Goal: Information Seeking & Learning: Learn about a topic

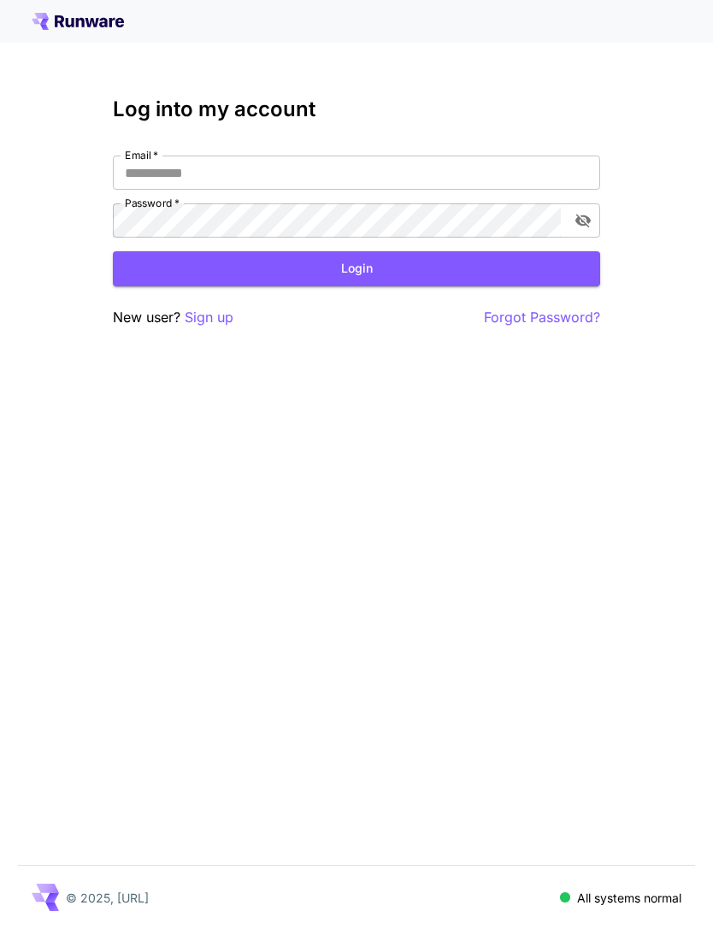
click at [335, 172] on input "Email   *" at bounding box center [356, 172] width 487 height 34
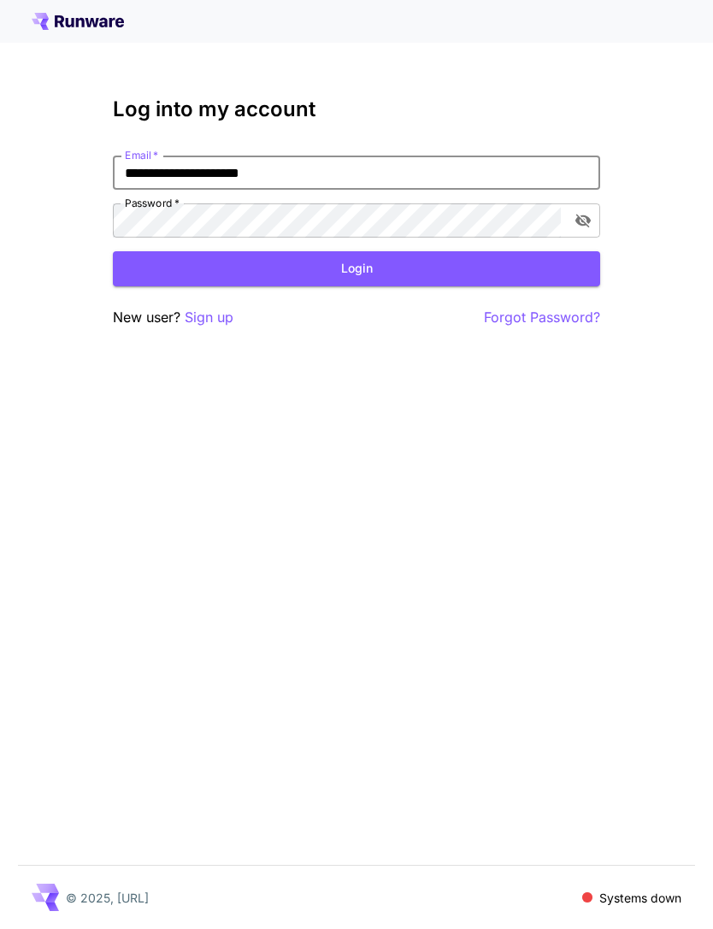
type input "**********"
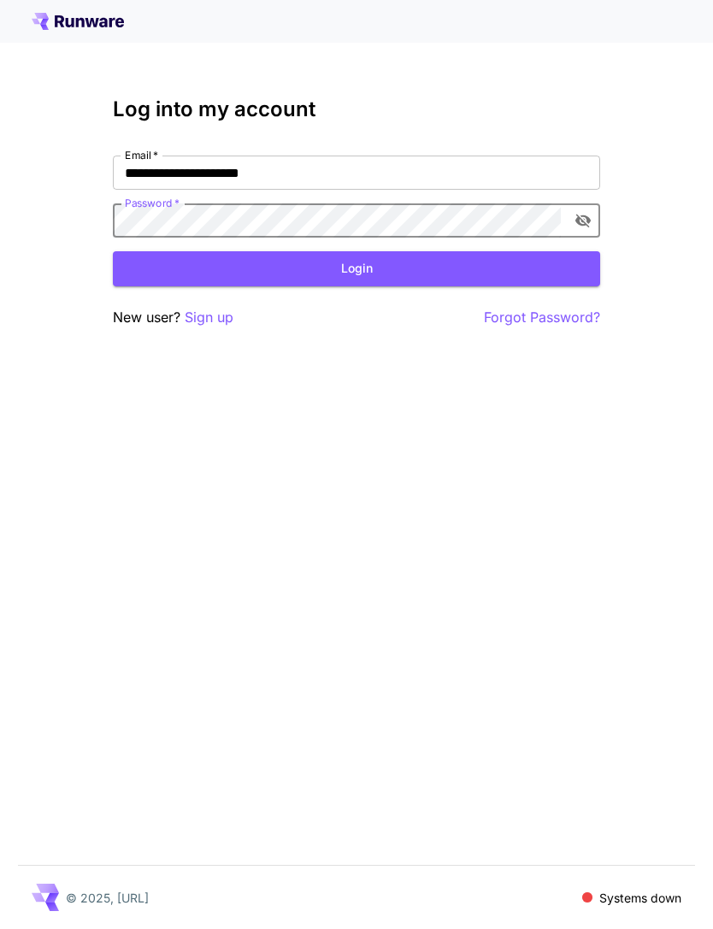
click at [378, 272] on button "Login" at bounding box center [356, 268] width 487 height 35
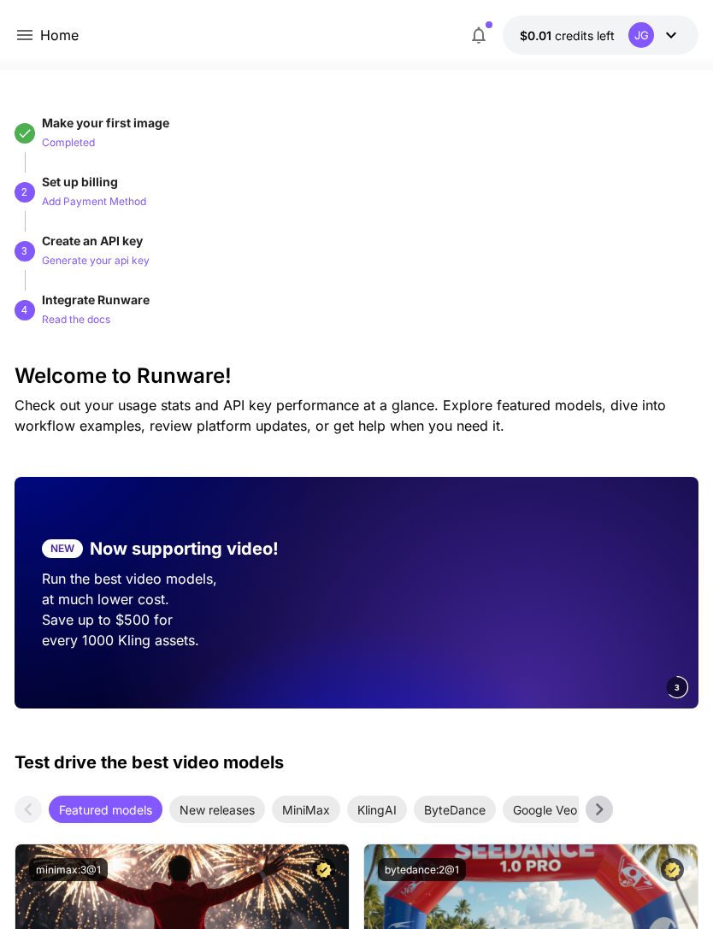
click at [24, 35] on icon at bounding box center [24, 35] width 15 height 10
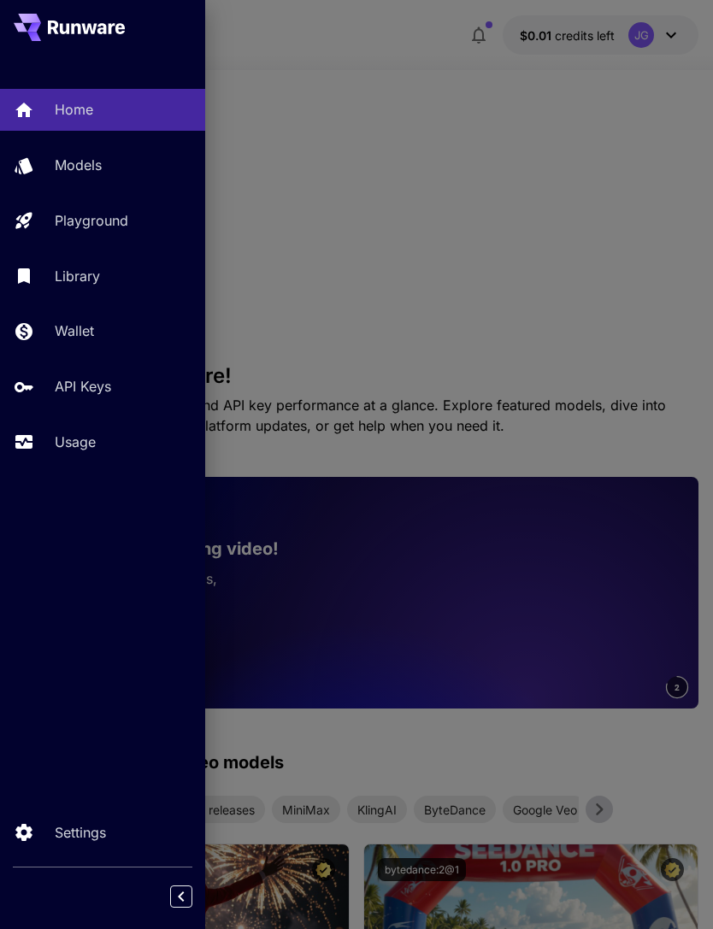
click at [78, 435] on p "Usage" at bounding box center [75, 441] width 41 height 21
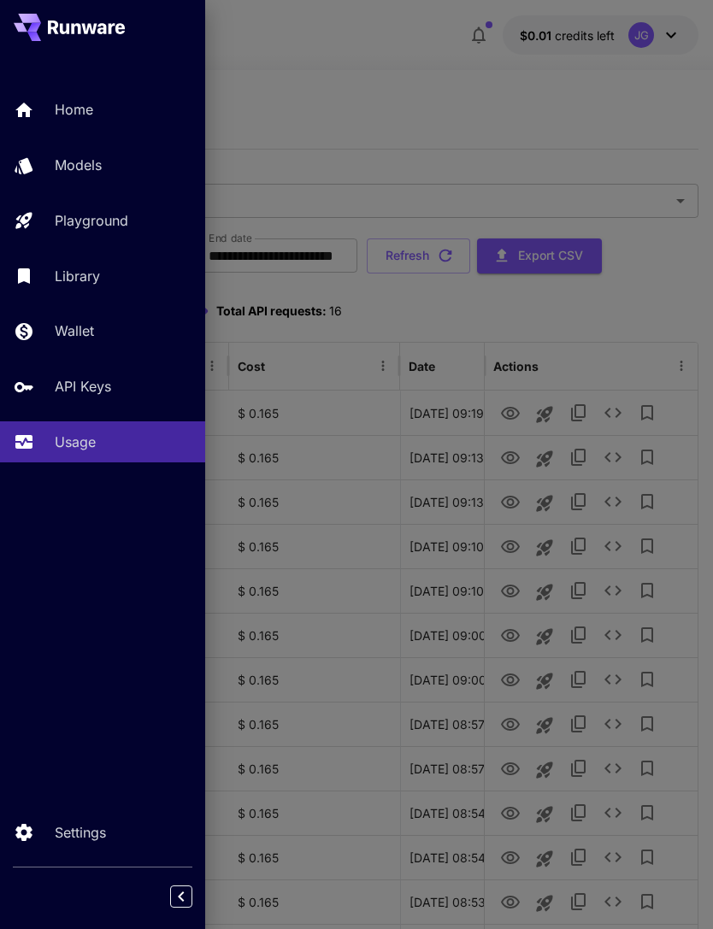
click at [535, 110] on div at bounding box center [356, 464] width 713 height 929
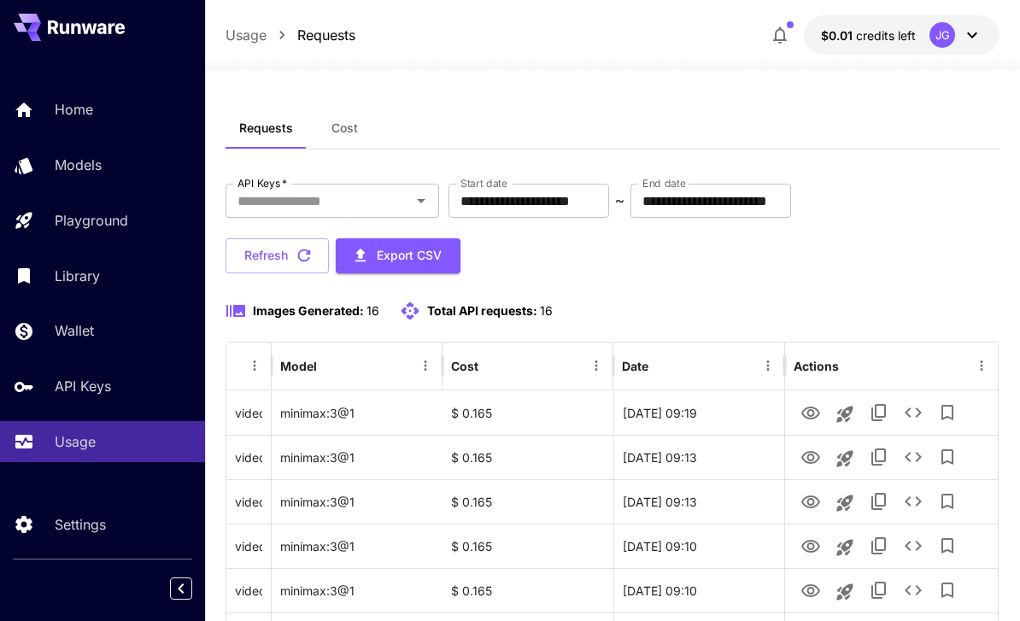
click at [570, 198] on input "**********" at bounding box center [529, 201] width 161 height 34
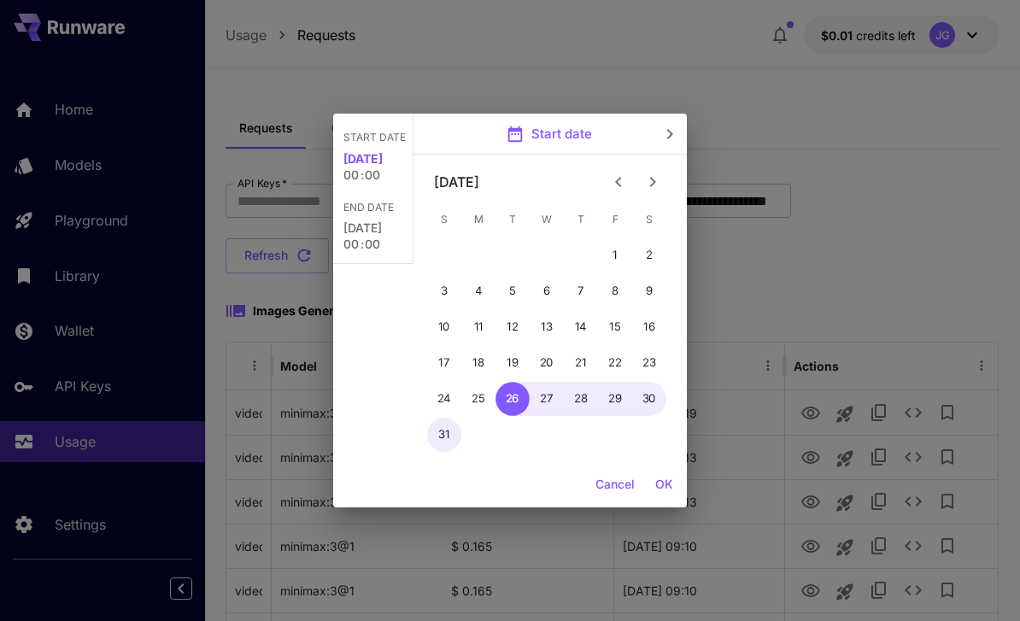
click at [619, 177] on icon "Previous month" at bounding box center [618, 182] width 21 height 21
click at [510, 253] on button "1" at bounding box center [513, 255] width 34 height 34
type input "**********"
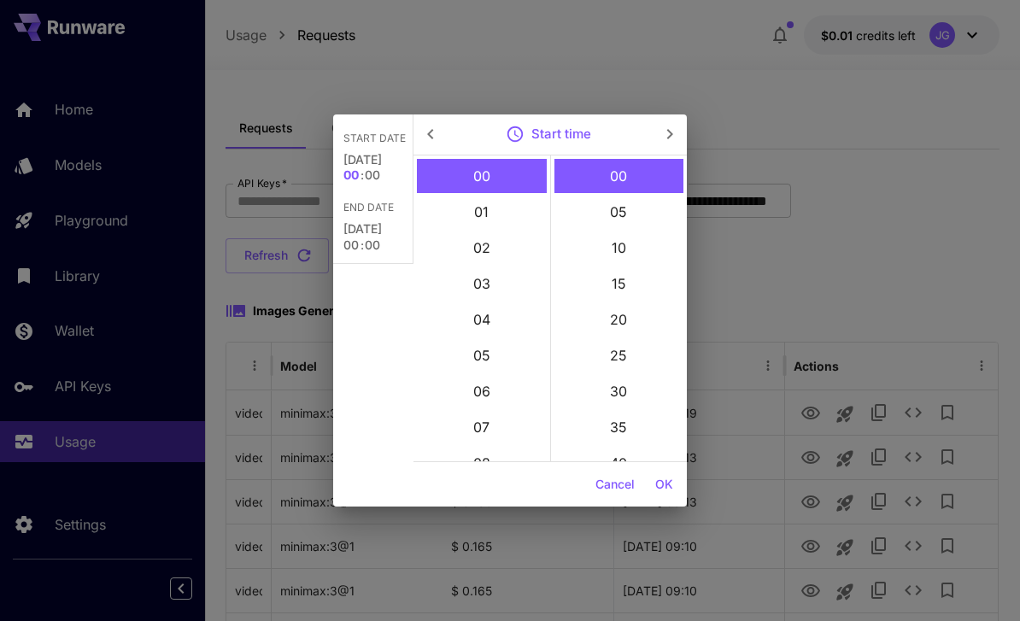
click at [671, 490] on button "OK" at bounding box center [664, 485] width 32 height 32
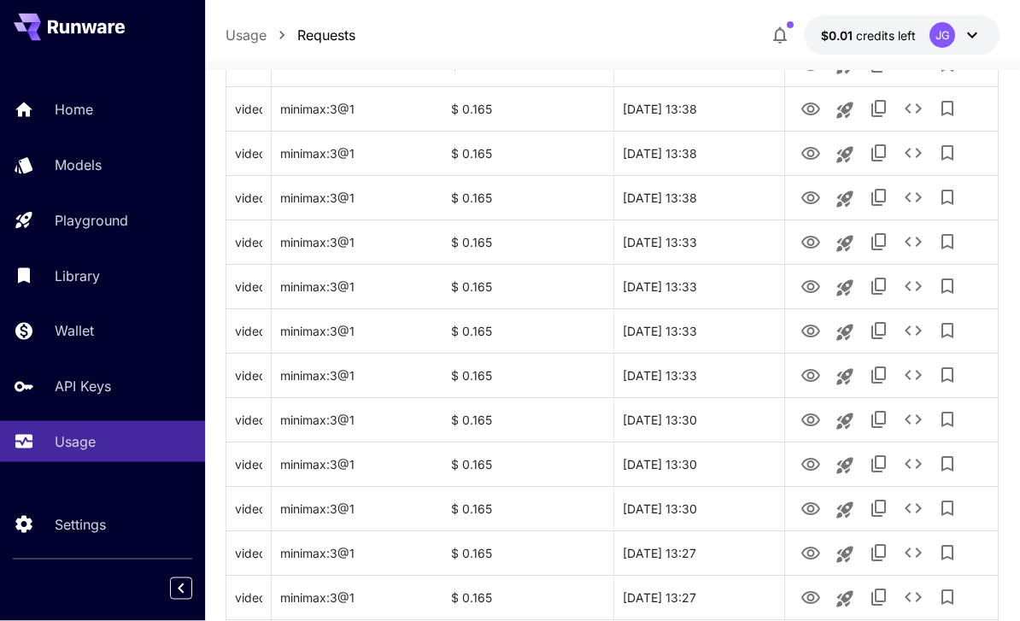
scroll to position [2033, 0]
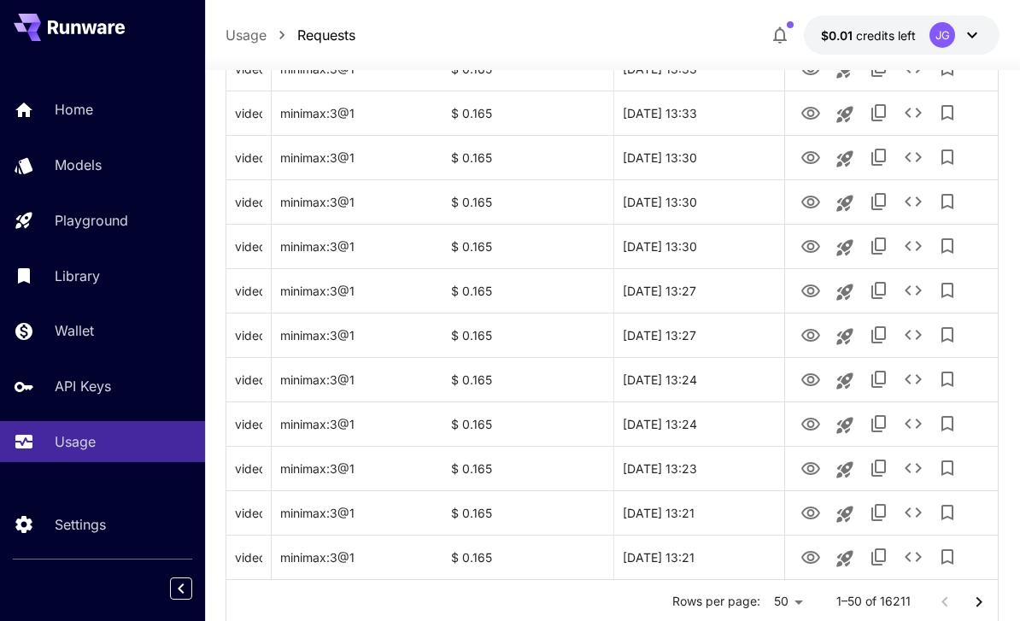
click at [712, 607] on icon "Go to next page" at bounding box center [979, 602] width 21 height 21
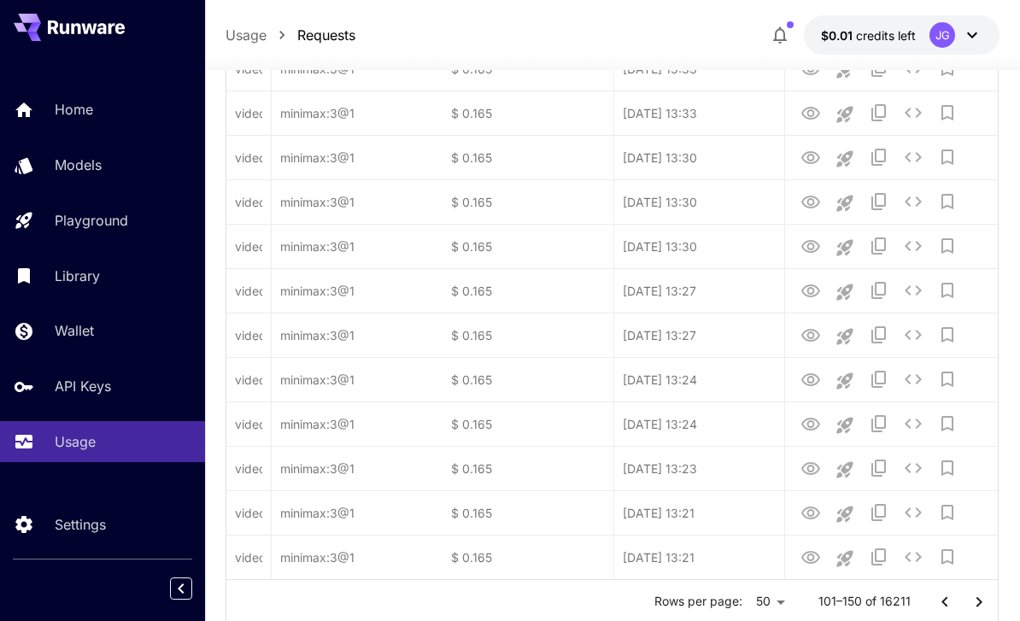
click at [712, 600] on icon "Go to next page" at bounding box center [979, 602] width 21 height 21
click at [712, 599] on icon "Go to next page" at bounding box center [979, 602] width 21 height 21
click at [712, 602] on icon "Go to next page" at bounding box center [979, 602] width 21 height 21
click at [712, 601] on icon "Go to next page" at bounding box center [979, 602] width 21 height 21
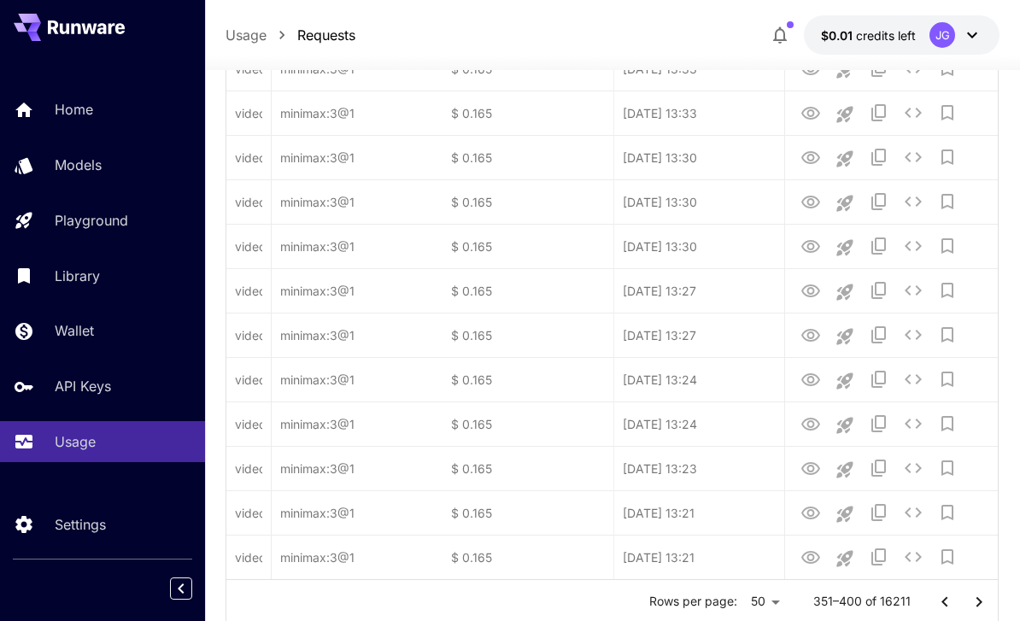
click at [712, 600] on icon "Go to next page" at bounding box center [979, 602] width 21 height 21
click at [712, 599] on icon "Go to next page" at bounding box center [979, 602] width 21 height 21
click at [712, 600] on icon "Go to next page" at bounding box center [979, 602] width 21 height 21
click at [712, 600] on icon "Go to next page" at bounding box center [980, 601] width 6 height 10
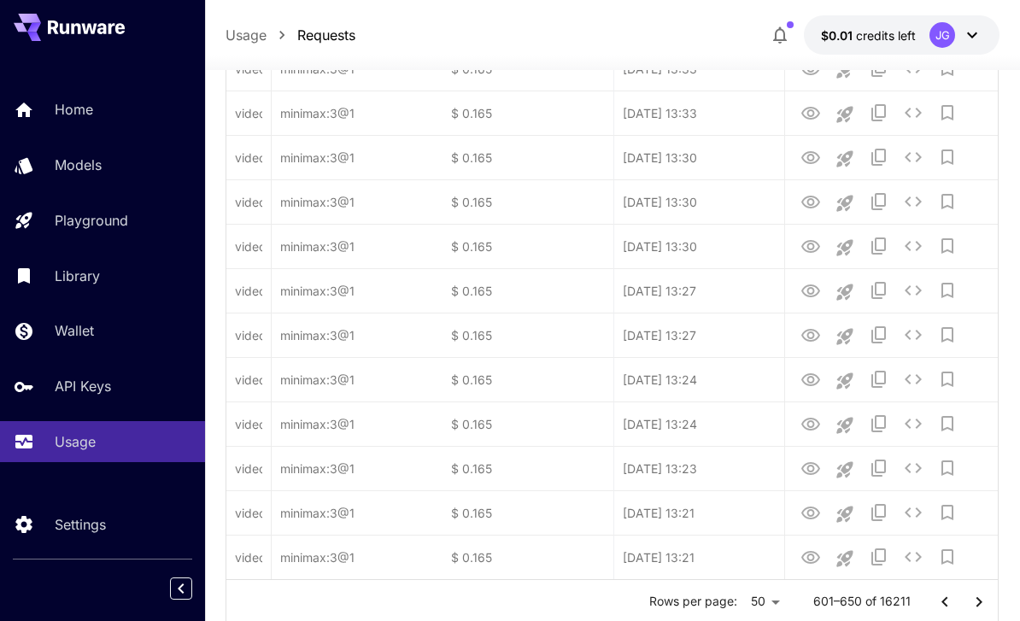
click at [712, 595] on icon "Go to next page" at bounding box center [979, 602] width 21 height 21
click at [712, 601] on icon "Go to next page" at bounding box center [979, 602] width 21 height 21
click at [712, 600] on icon "Go to next page" at bounding box center [979, 602] width 21 height 21
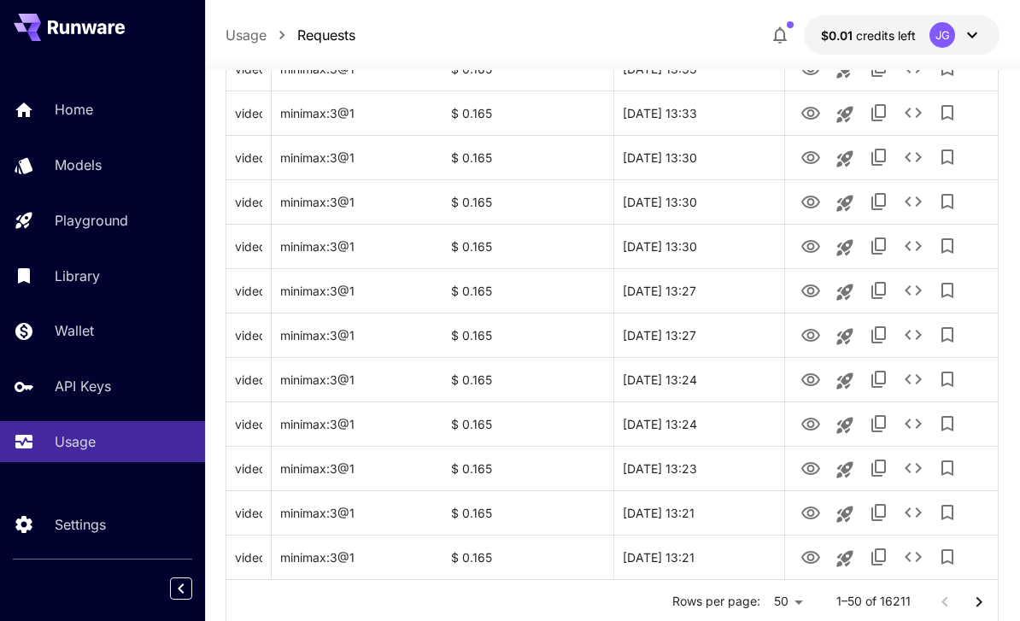
click at [712, 604] on icon "Go to next page" at bounding box center [979, 602] width 21 height 21
click at [712, 603] on icon "Go to next page" at bounding box center [979, 602] width 21 height 21
click at [712, 601] on icon "Go to next page" at bounding box center [979, 602] width 21 height 21
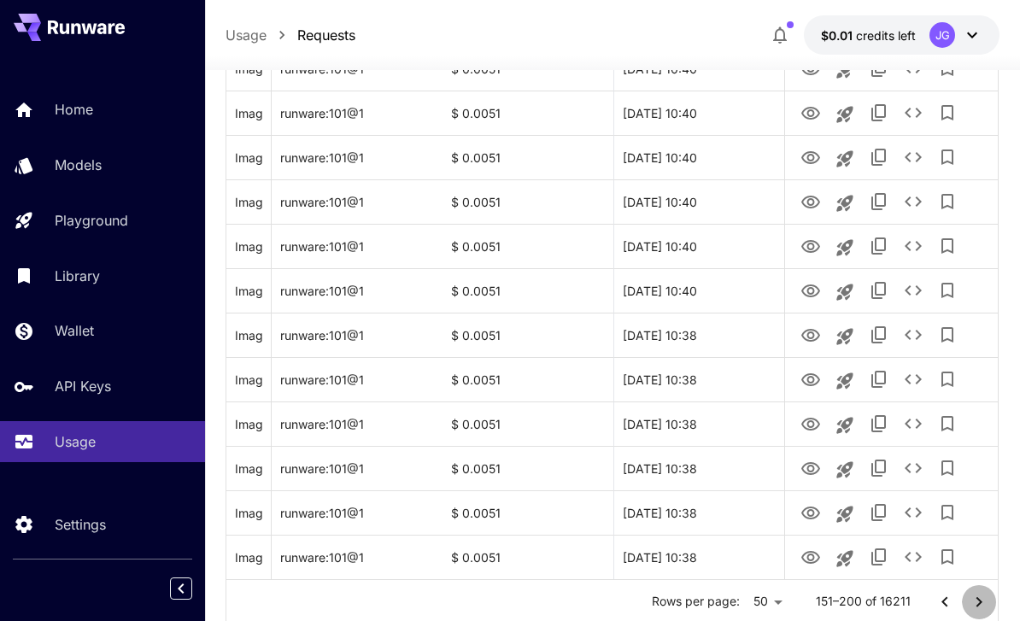
click at [712, 603] on icon "Go to next page" at bounding box center [979, 602] width 21 height 21
click at [712, 602] on icon "Go to next page" at bounding box center [979, 602] width 21 height 21
click at [712, 601] on icon "Go to next page" at bounding box center [979, 602] width 21 height 21
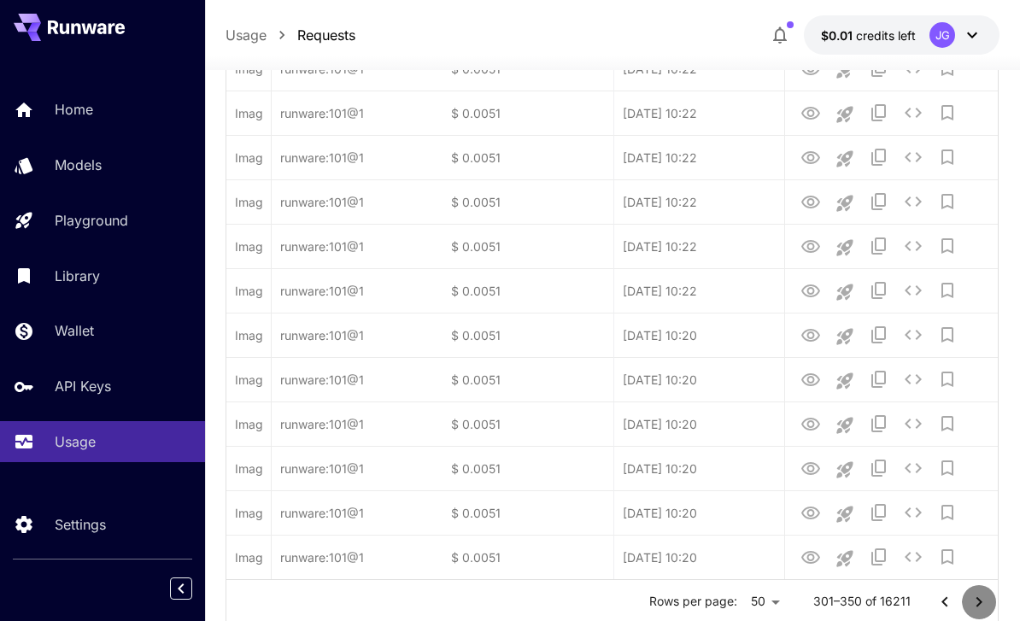
click at [712, 606] on icon "Go to next page" at bounding box center [979, 602] width 21 height 21
click at [712, 605] on icon "Go to next page" at bounding box center [979, 602] width 21 height 21
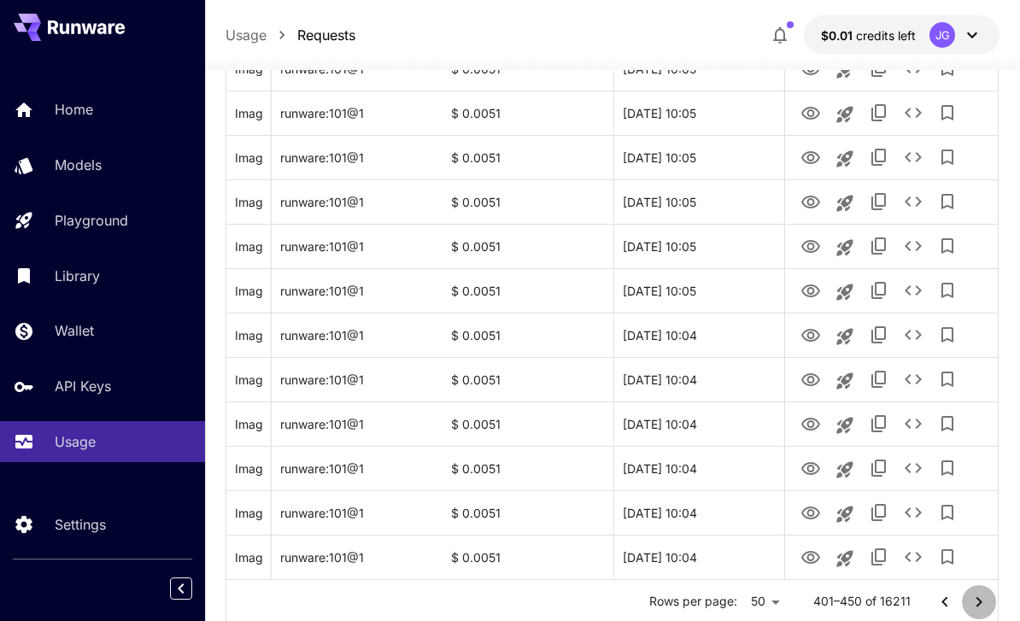
click at [712, 602] on icon "Go to next page" at bounding box center [979, 602] width 21 height 21
click at [712, 603] on icon "Go to next page" at bounding box center [980, 601] width 6 height 10
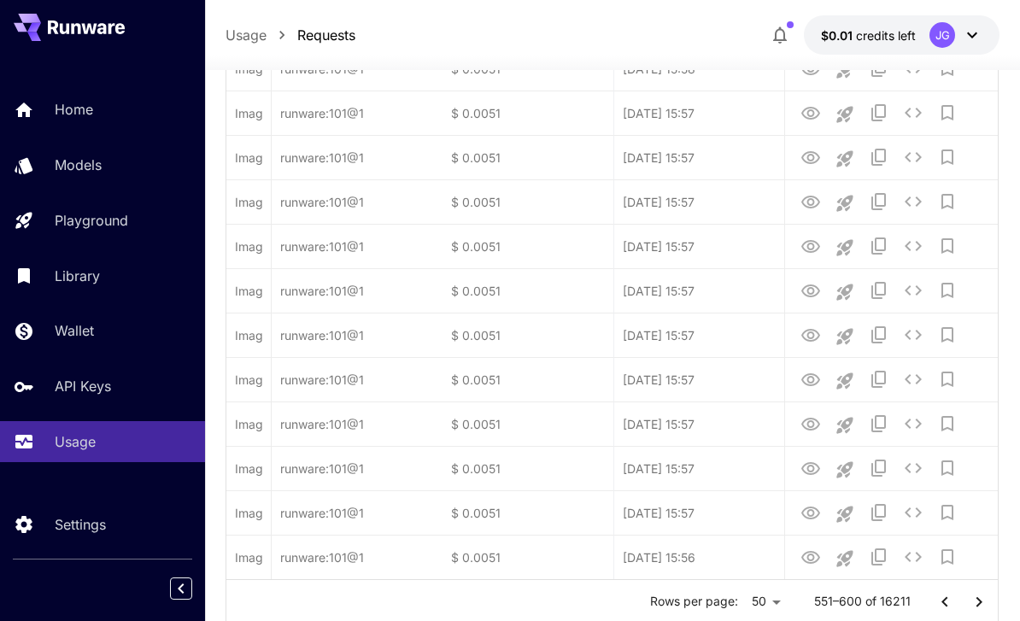
click at [712, 607] on button "Go to next page" at bounding box center [979, 602] width 34 height 34
click at [712, 610] on button "Go to next page" at bounding box center [979, 602] width 34 height 34
click at [712, 609] on button "Go to next page" at bounding box center [979, 602] width 34 height 34
click at [712, 607] on button "Go to next page" at bounding box center [979, 602] width 34 height 34
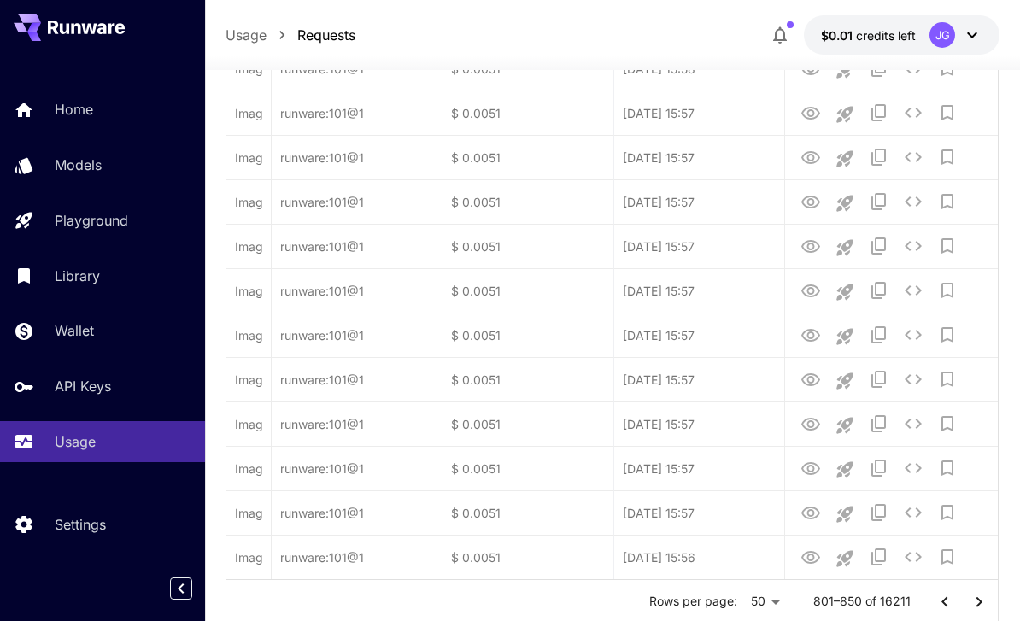
click at [712, 607] on button "Go to next page" at bounding box center [979, 602] width 34 height 34
click at [712, 613] on button "Go to next page" at bounding box center [979, 602] width 34 height 34
click at [712, 612] on button "Go to next page" at bounding box center [979, 602] width 34 height 34
click at [712, 609] on button "Go to next page" at bounding box center [979, 602] width 34 height 34
click at [712, 611] on div at bounding box center [962, 602] width 68 height 34
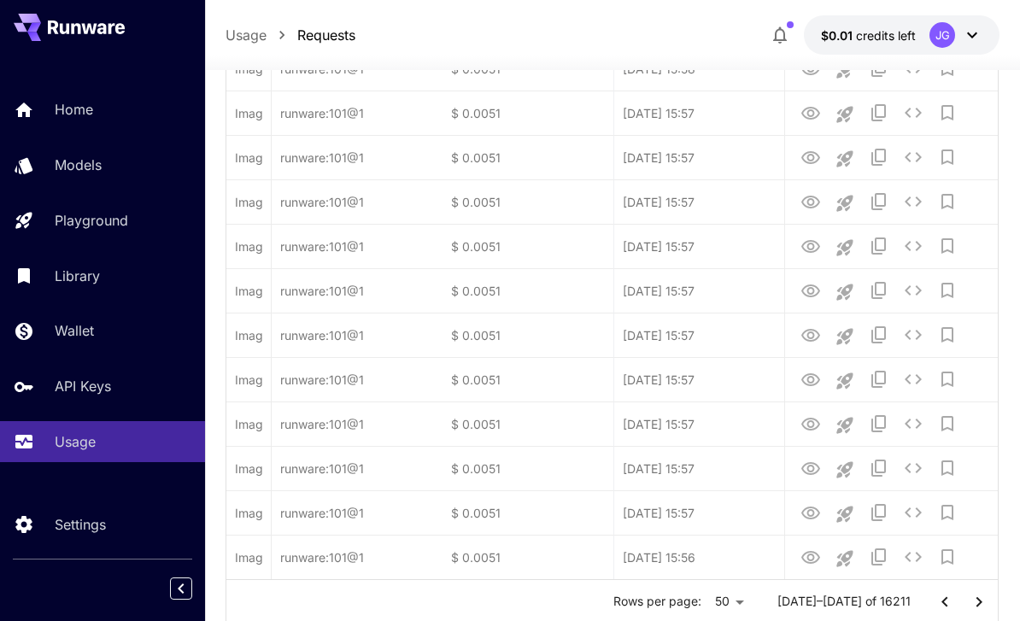
click at [712, 607] on button "Go to next page" at bounding box center [979, 602] width 34 height 34
click at [712, 606] on button "Go to next page" at bounding box center [979, 602] width 34 height 34
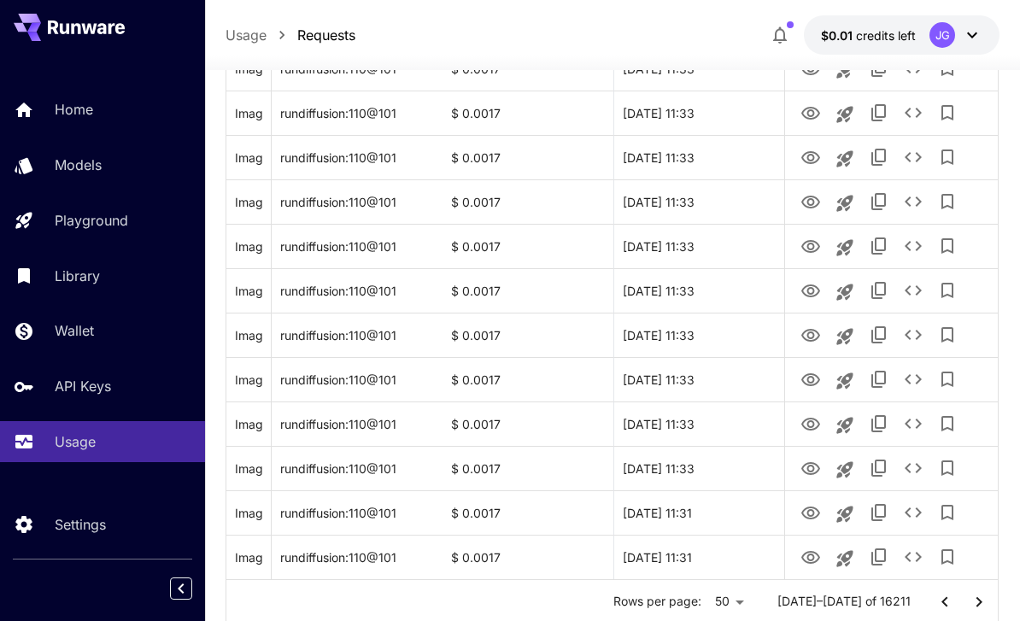
click at [712, 599] on icon "Go to next page" at bounding box center [979, 602] width 21 height 21
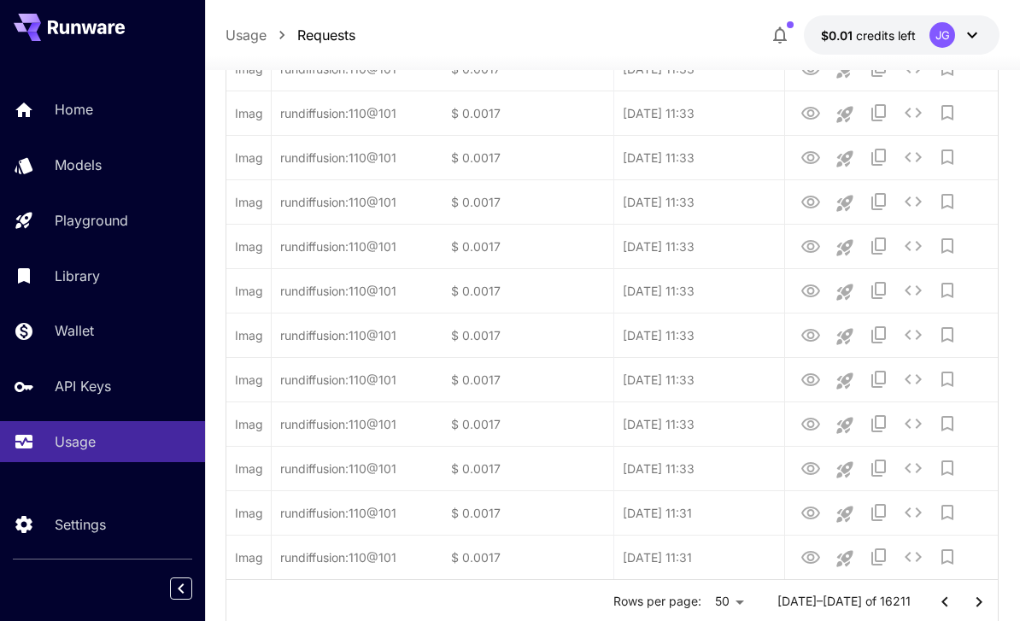
click at [712, 599] on icon "Go to next page" at bounding box center [979, 602] width 21 height 21
click at [712, 606] on button "Go to next page" at bounding box center [979, 602] width 34 height 34
click at [712, 605] on button "Go to next page" at bounding box center [979, 602] width 34 height 34
click at [712, 602] on button "Go to next page" at bounding box center [979, 602] width 34 height 34
click at [712, 601] on button "Go to next page" at bounding box center [979, 602] width 34 height 34
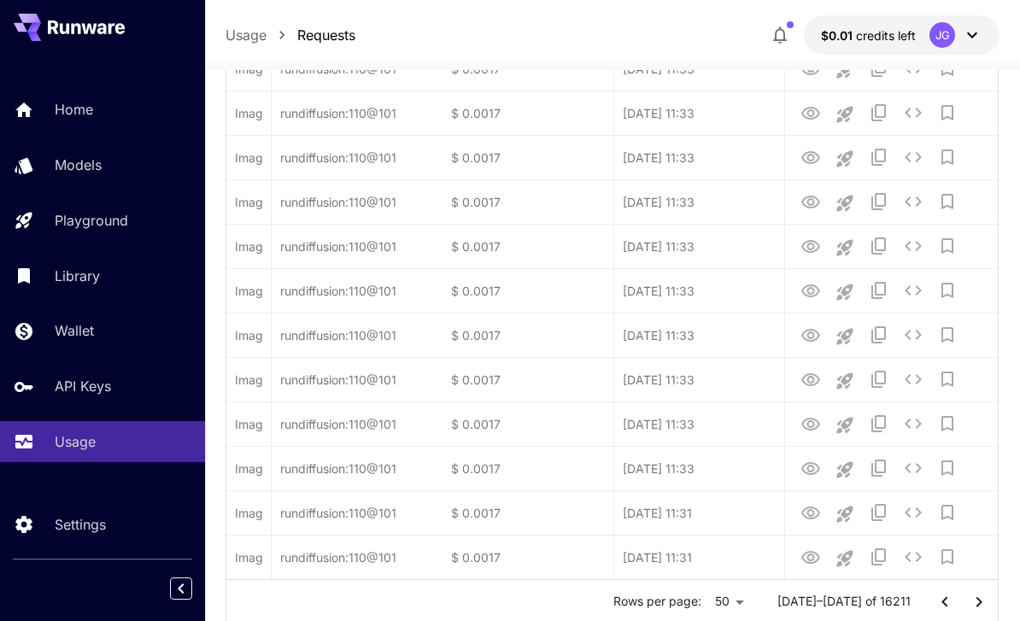
click at [712, 600] on button "Go to next page" at bounding box center [979, 602] width 34 height 34
click at [712, 598] on button "Go to next page" at bounding box center [979, 602] width 34 height 34
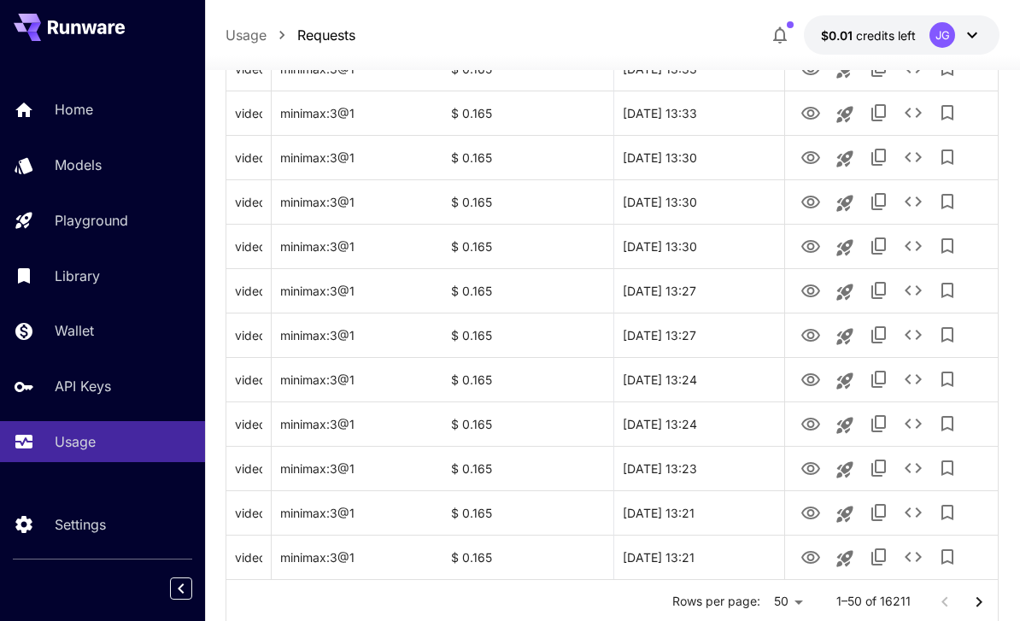
click at [712, 606] on icon "Go to next page" at bounding box center [979, 602] width 21 height 21
click at [712, 605] on icon "Go to next page" at bounding box center [979, 602] width 21 height 21
click at [712, 599] on icon "Go to next page" at bounding box center [979, 602] width 21 height 21
click at [712, 604] on icon "Go to next page" at bounding box center [979, 602] width 21 height 21
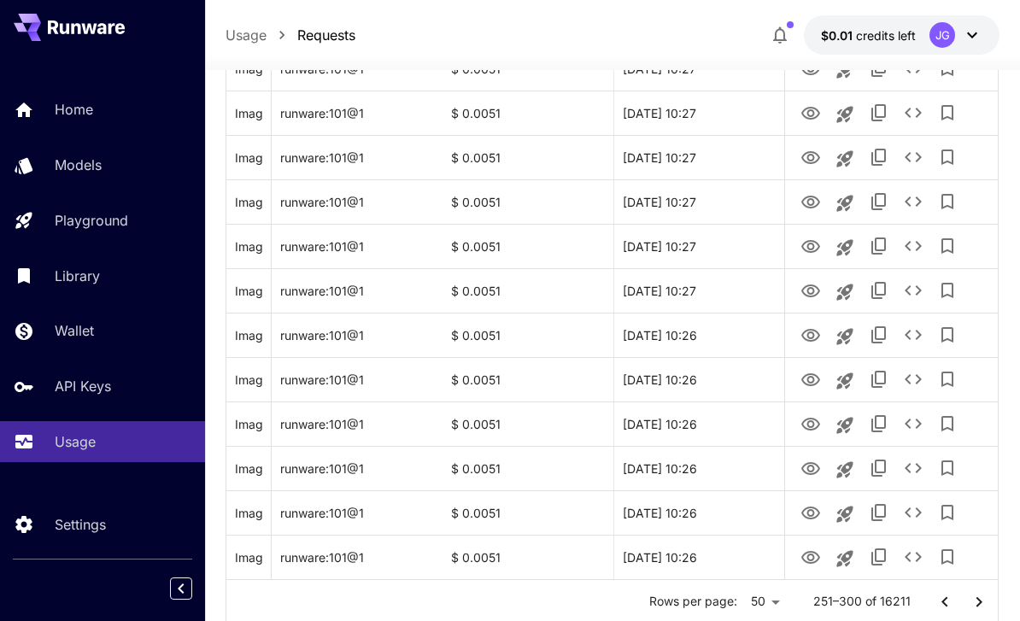
click at [712, 600] on icon "Go to next page" at bounding box center [979, 602] width 21 height 21
click at [712, 598] on icon "Go to next page" at bounding box center [979, 602] width 21 height 21
click at [712, 604] on icon "Go to next page" at bounding box center [979, 602] width 21 height 21
click at [712, 603] on button "Go to next page" at bounding box center [979, 602] width 34 height 34
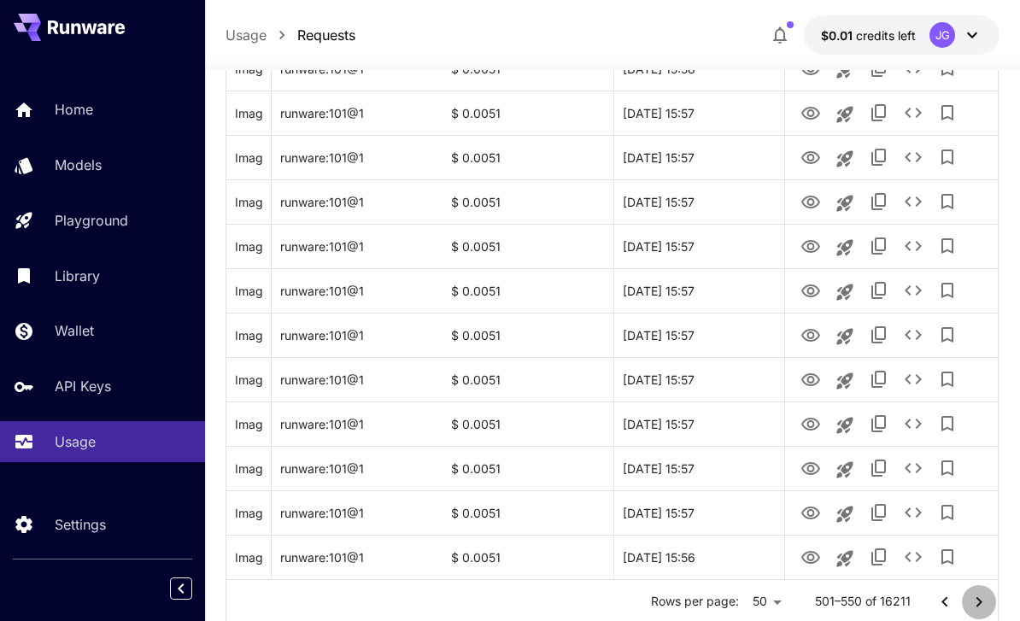
click at [712, 602] on button "Go to next page" at bounding box center [979, 602] width 34 height 34
click at [712, 606] on button "Go to next page" at bounding box center [979, 602] width 34 height 34
click at [712, 600] on icon "Go to next page" at bounding box center [979, 602] width 21 height 21
click at [712, 604] on icon "Go to next page" at bounding box center [979, 602] width 21 height 21
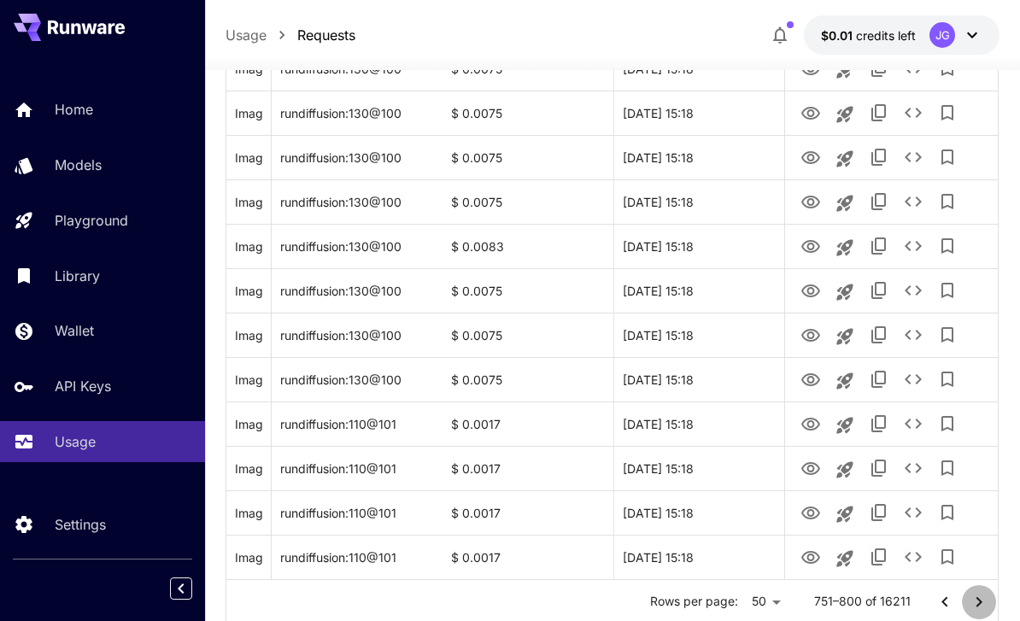
click at [712, 601] on icon "Go to next page" at bounding box center [980, 601] width 6 height 10
click at [712, 602] on icon "Go to next page" at bounding box center [979, 602] width 21 height 21
click at [712, 603] on icon "Go to next page" at bounding box center [979, 602] width 21 height 21
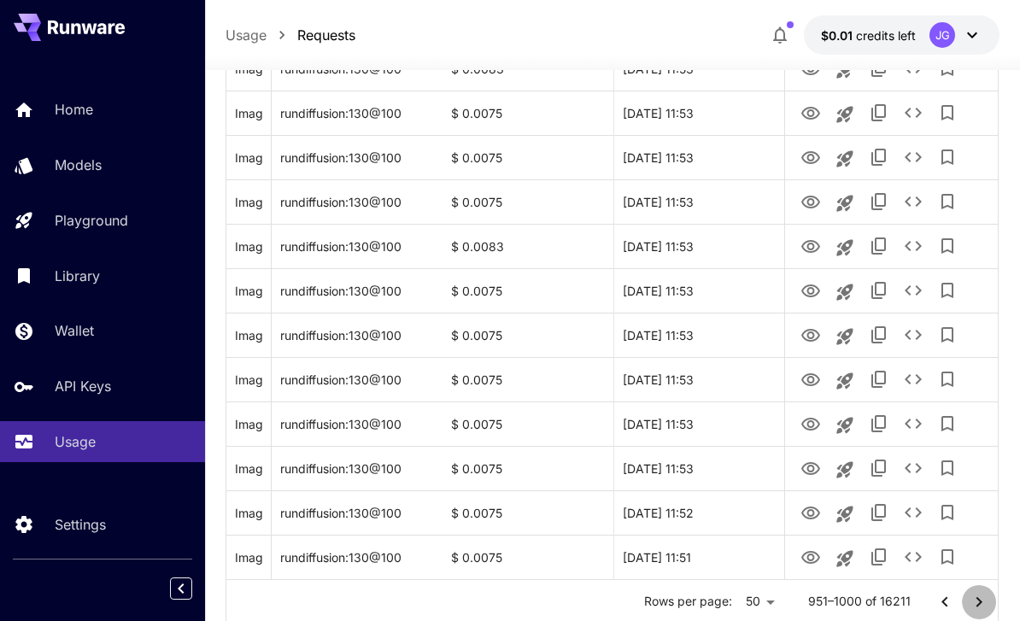
click at [712, 602] on icon "Go to next page" at bounding box center [979, 602] width 21 height 21
click at [712, 601] on icon "Go to next page" at bounding box center [979, 602] width 21 height 21
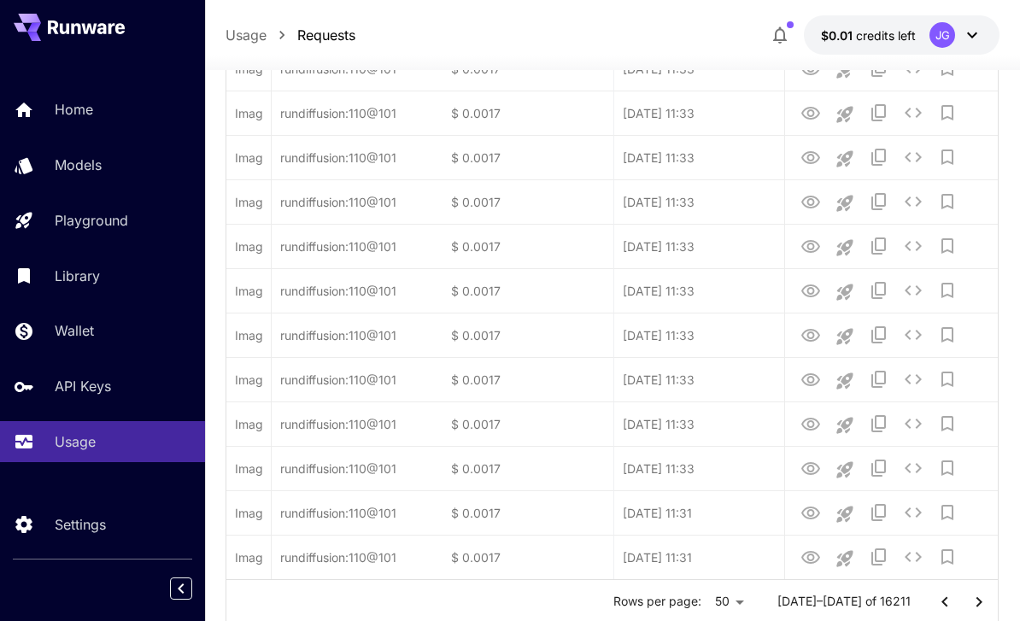
click at [712, 600] on icon "Go to next page" at bounding box center [979, 602] width 21 height 21
click at [712, 602] on icon "Go to next page" at bounding box center [979, 602] width 21 height 21
click at [712, 601] on icon "Go to next page" at bounding box center [979, 602] width 21 height 21
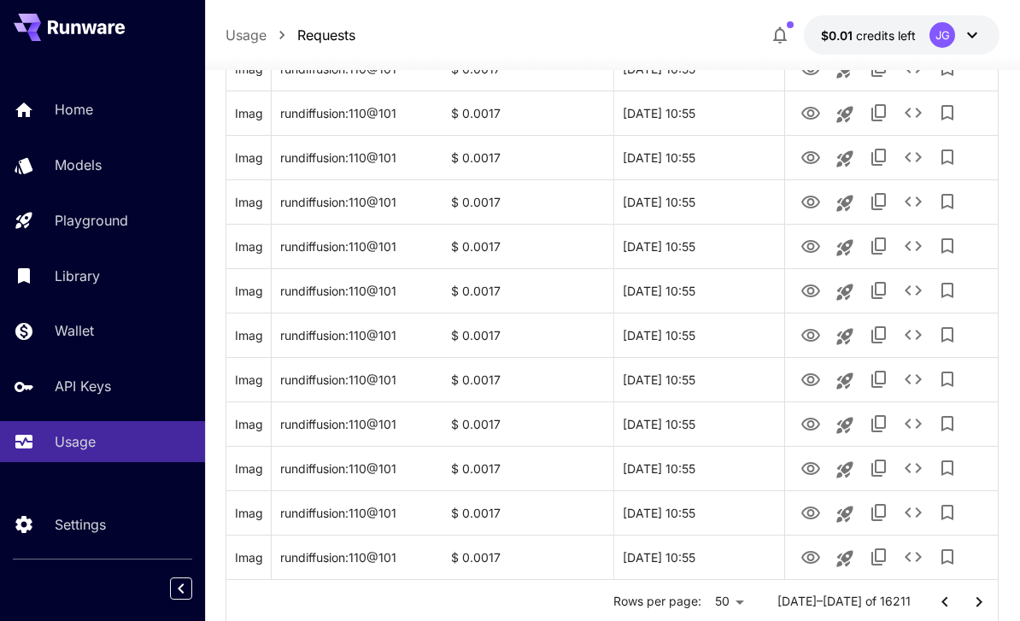
click at [712, 600] on icon "Go to next page" at bounding box center [979, 602] width 21 height 21
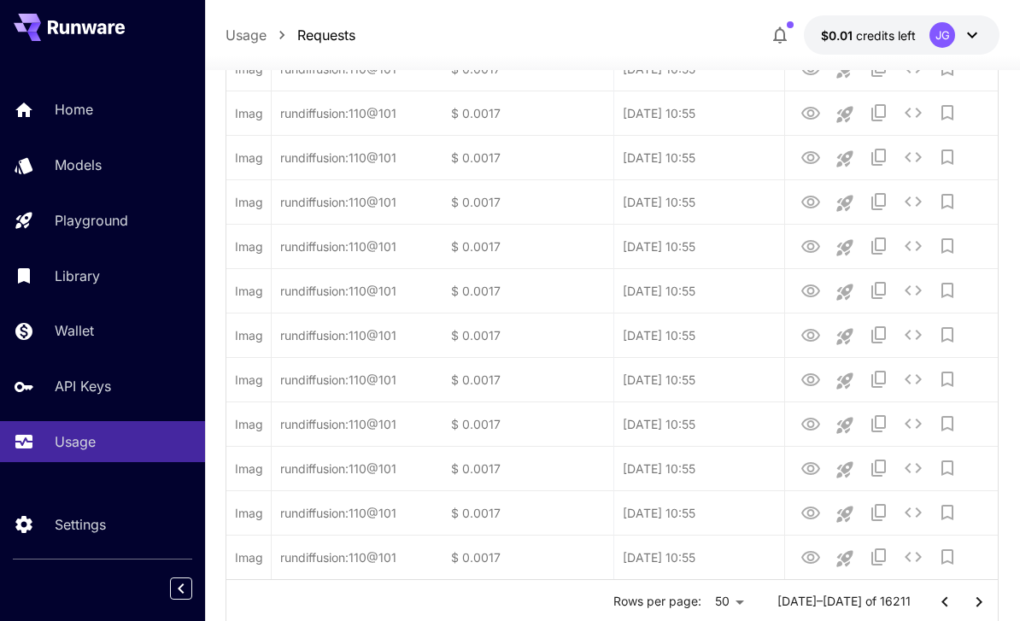
click at [712, 601] on icon "Go to next page" at bounding box center [979, 602] width 21 height 21
click at [712, 608] on icon "Go to next page" at bounding box center [979, 602] width 21 height 21
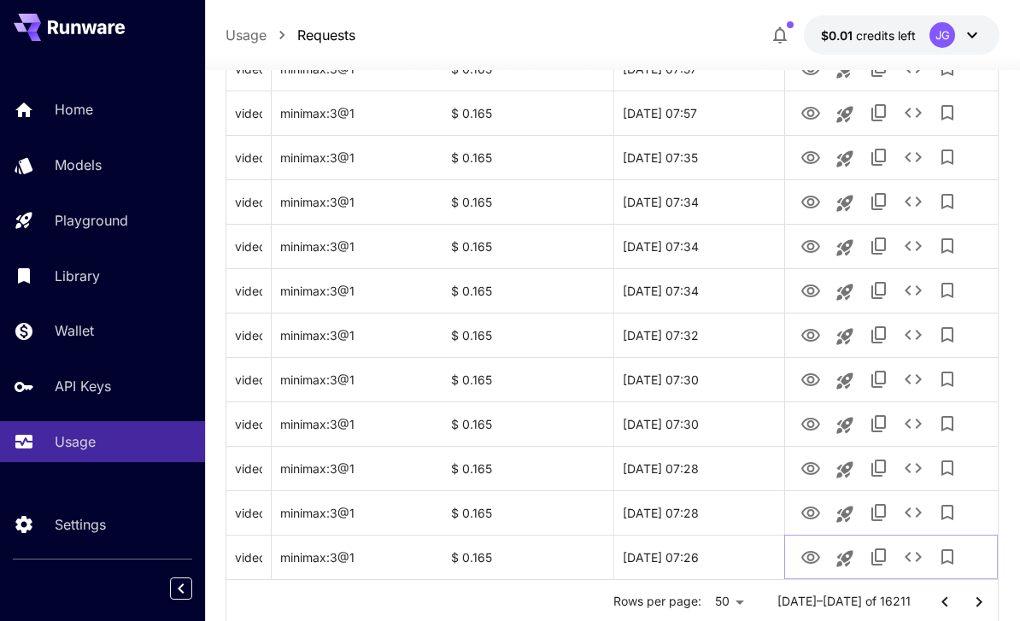
click at [712, 562] on icon "View Video" at bounding box center [810, 557] width 19 height 13
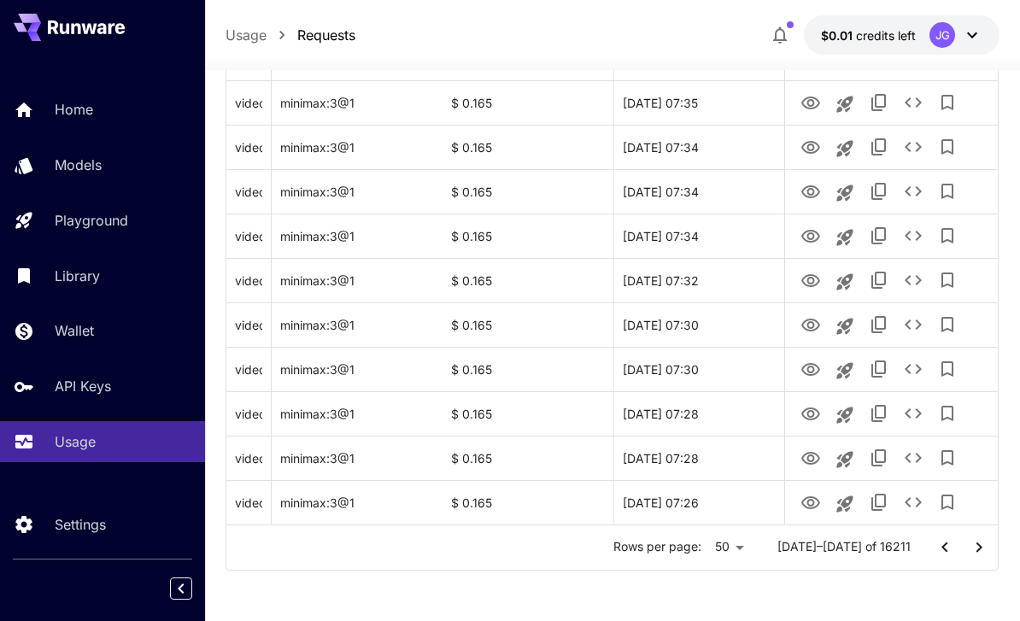
click at [712, 554] on icon "Go to next page" at bounding box center [979, 547] width 21 height 21
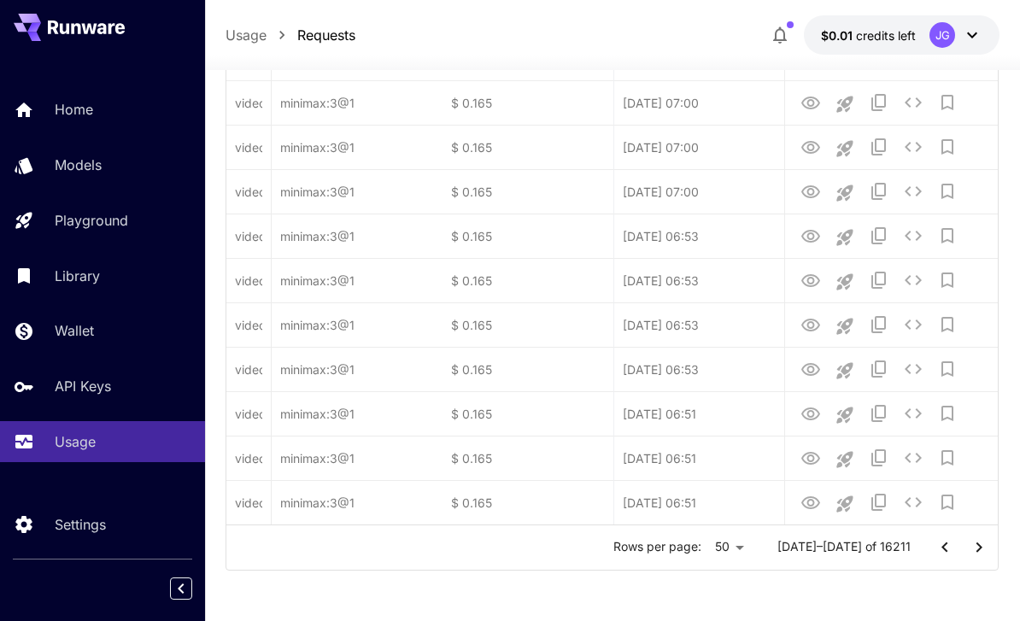
click at [712, 555] on icon "Go to next page" at bounding box center [979, 547] width 21 height 21
click at [712, 549] on button "Go to next page" at bounding box center [979, 548] width 34 height 34
click at [712, 546] on button "Go to next page" at bounding box center [979, 548] width 34 height 34
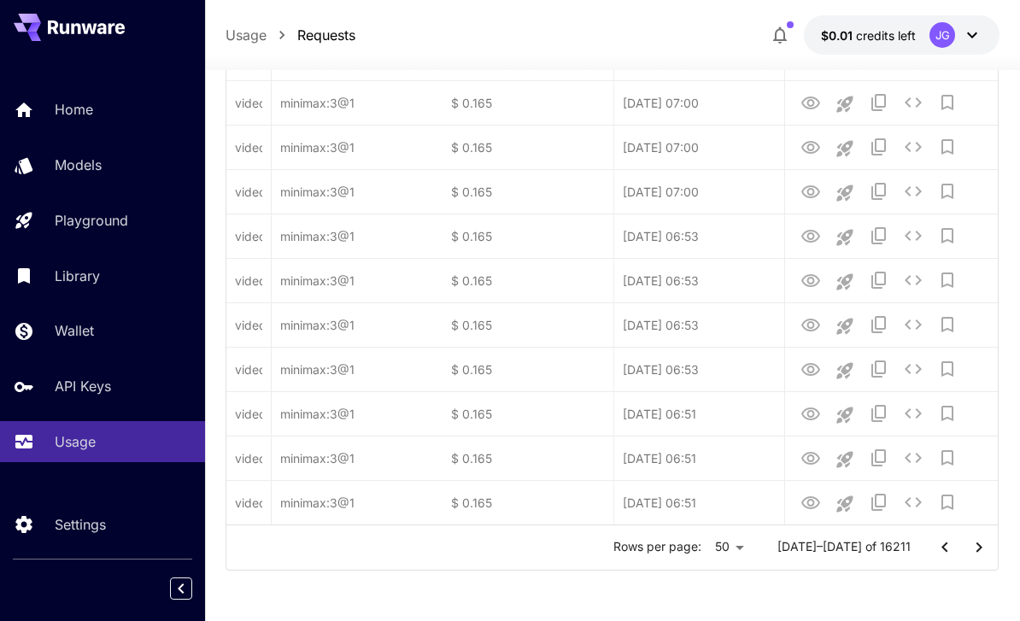
click at [712, 546] on icon "Go to next page" at bounding box center [979, 547] width 21 height 21
click at [712, 549] on button "Go to next page" at bounding box center [979, 548] width 34 height 34
click at [712, 551] on div at bounding box center [962, 548] width 68 height 34
click at [712, 550] on button "Go to next page" at bounding box center [979, 548] width 34 height 34
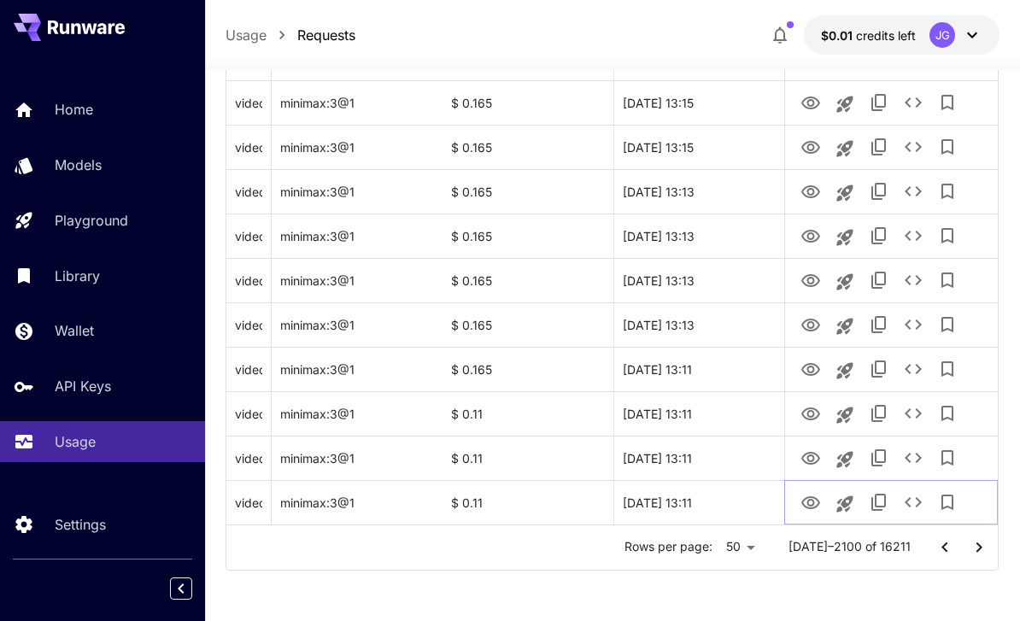
click at [712, 505] on icon "View Video" at bounding box center [811, 503] width 21 height 21
click at [712, 548] on icon "Go to next page" at bounding box center [979, 547] width 21 height 21
click at [712, 547] on icon "Go to next page" at bounding box center [979, 547] width 21 height 21
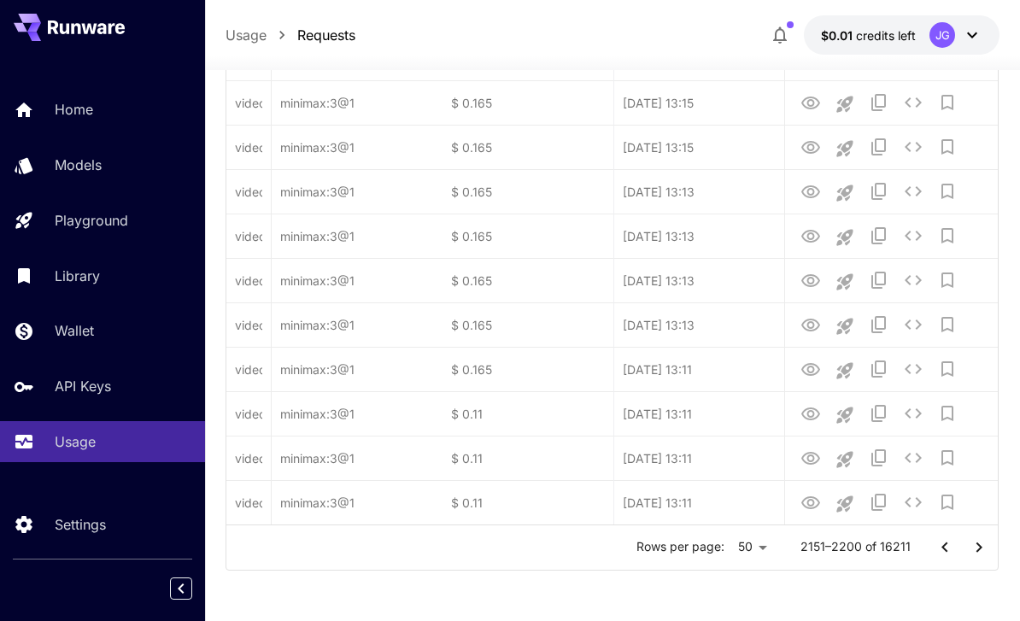
click at [712, 549] on icon "Go to next page" at bounding box center [979, 547] width 21 height 21
click at [712, 548] on icon "Go to next page" at bounding box center [979, 547] width 21 height 21
click at [712, 547] on icon "Go to next page" at bounding box center [979, 547] width 21 height 21
click at [712, 547] on button "Go to next page" at bounding box center [979, 548] width 34 height 34
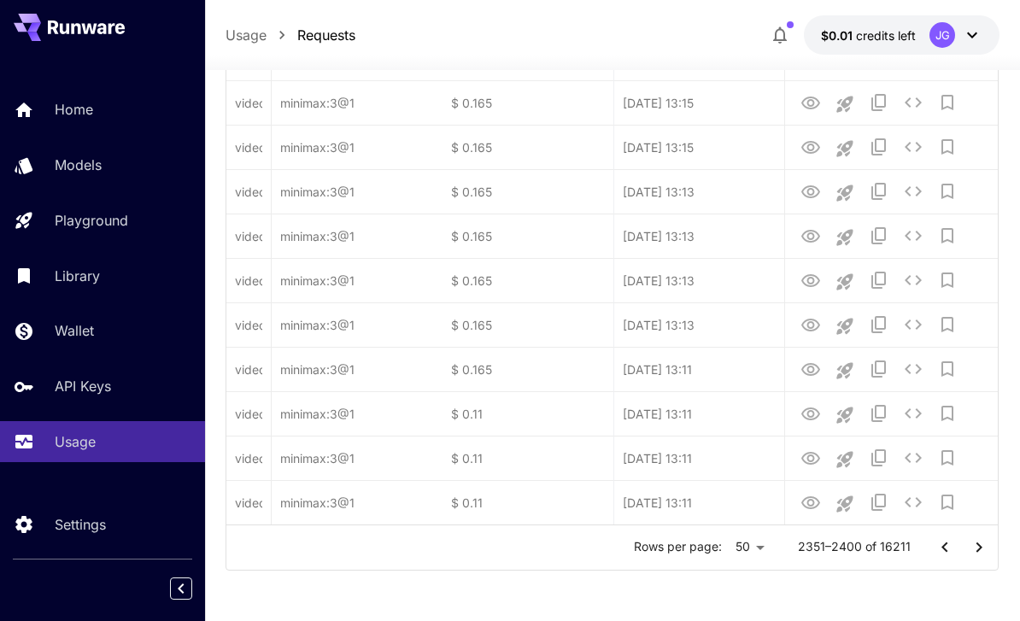
click at [712, 546] on icon "Go to next page" at bounding box center [979, 547] width 21 height 21
click at [712, 550] on button "Go to next page" at bounding box center [979, 548] width 34 height 34
click at [712, 549] on button "Go to next page" at bounding box center [979, 548] width 34 height 34
click at [712, 550] on button "Go to next page" at bounding box center [979, 548] width 34 height 34
click at [712, 552] on div at bounding box center [962, 548] width 68 height 34
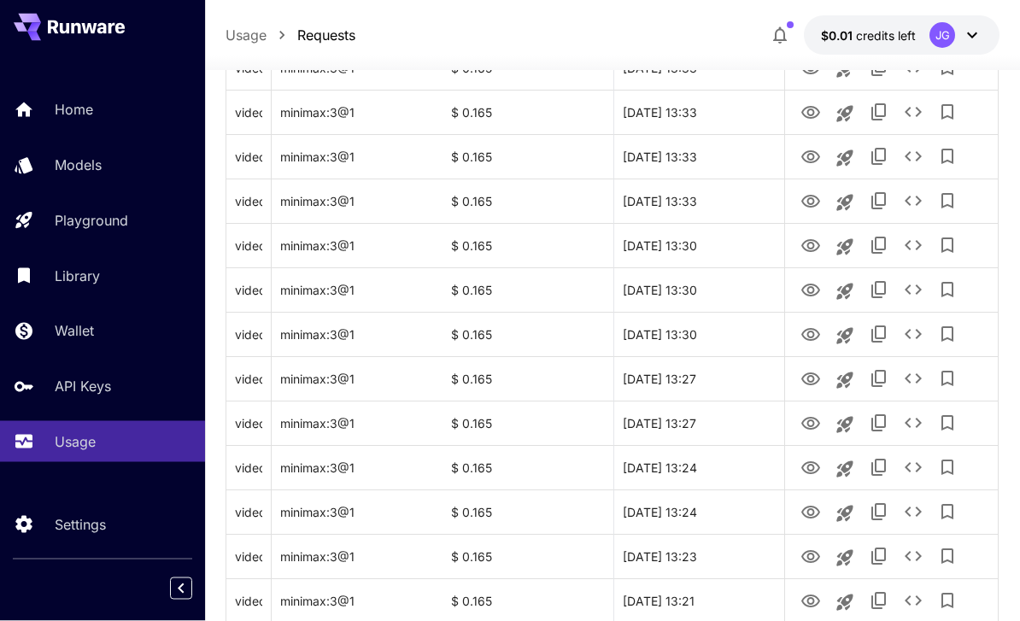
scroll to position [2033, 0]
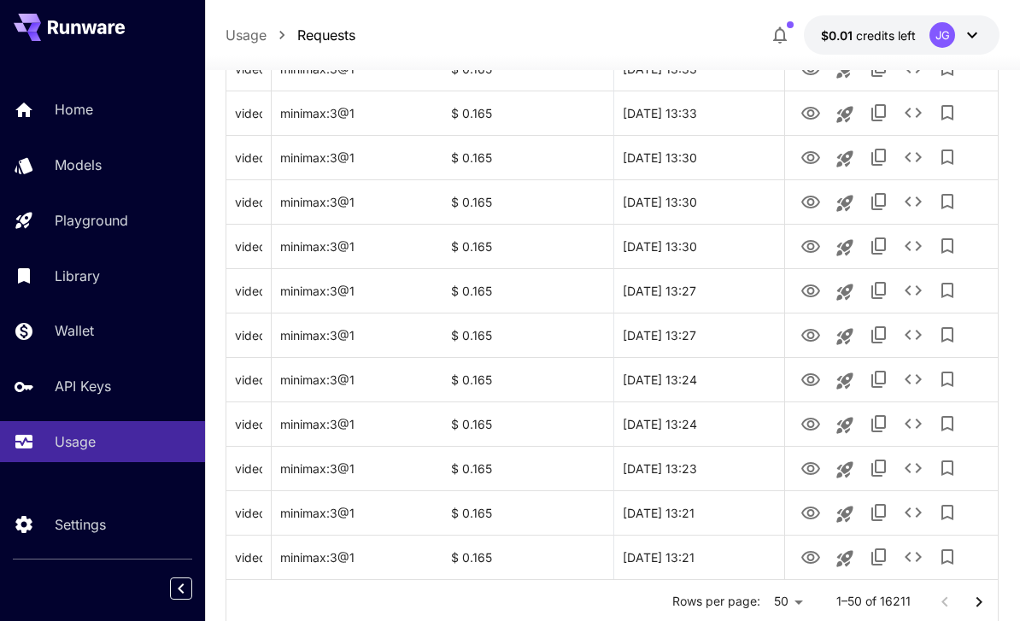
click at [712, 608] on icon "Go to next page" at bounding box center [979, 602] width 21 height 21
click at [712, 601] on icon "Go to next page" at bounding box center [979, 602] width 21 height 21
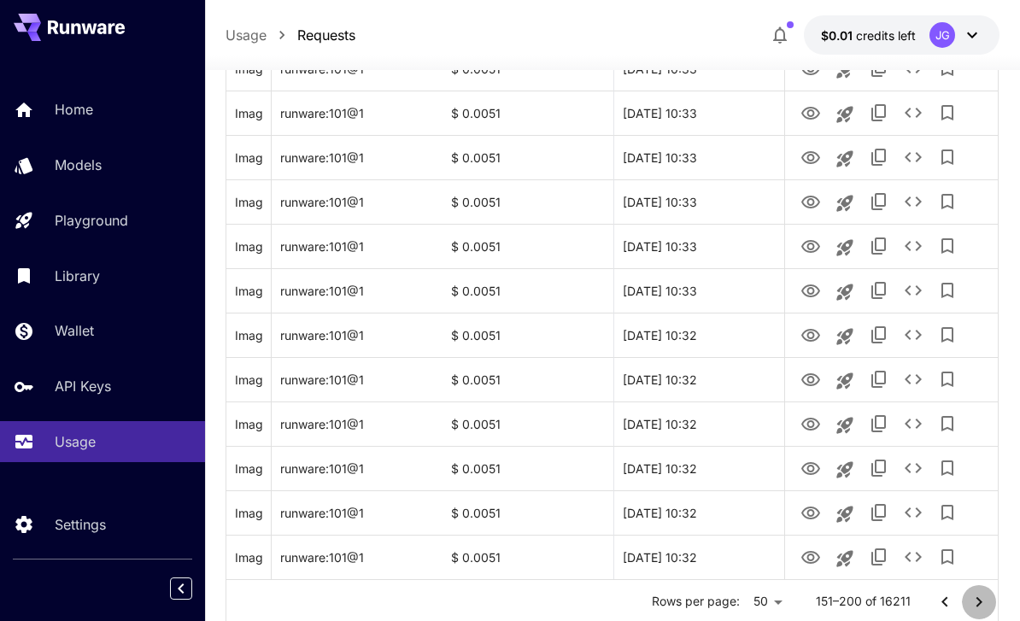
click at [712, 606] on icon "Go to next page" at bounding box center [979, 602] width 21 height 21
click at [712, 612] on button "Go to next page" at bounding box center [979, 602] width 34 height 34
click at [712, 608] on button "Go to next page" at bounding box center [979, 602] width 34 height 34
click at [712, 600] on icon "Go to next page" at bounding box center [979, 602] width 21 height 21
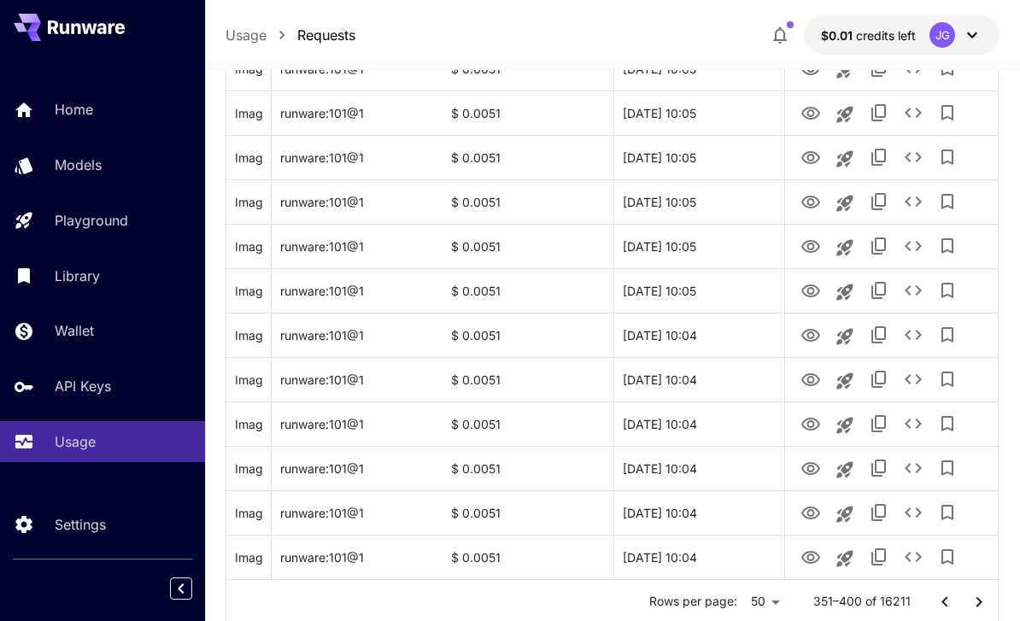
click at [712, 599] on icon "Go to next page" at bounding box center [979, 602] width 21 height 21
click at [712, 598] on icon "Go to next page" at bounding box center [979, 602] width 21 height 21
click at [712, 601] on icon "Go to next page" at bounding box center [979, 602] width 21 height 21
click at [712, 606] on icon "Go to next page" at bounding box center [979, 602] width 21 height 21
click at [712, 604] on icon "Go to next page" at bounding box center [979, 602] width 21 height 21
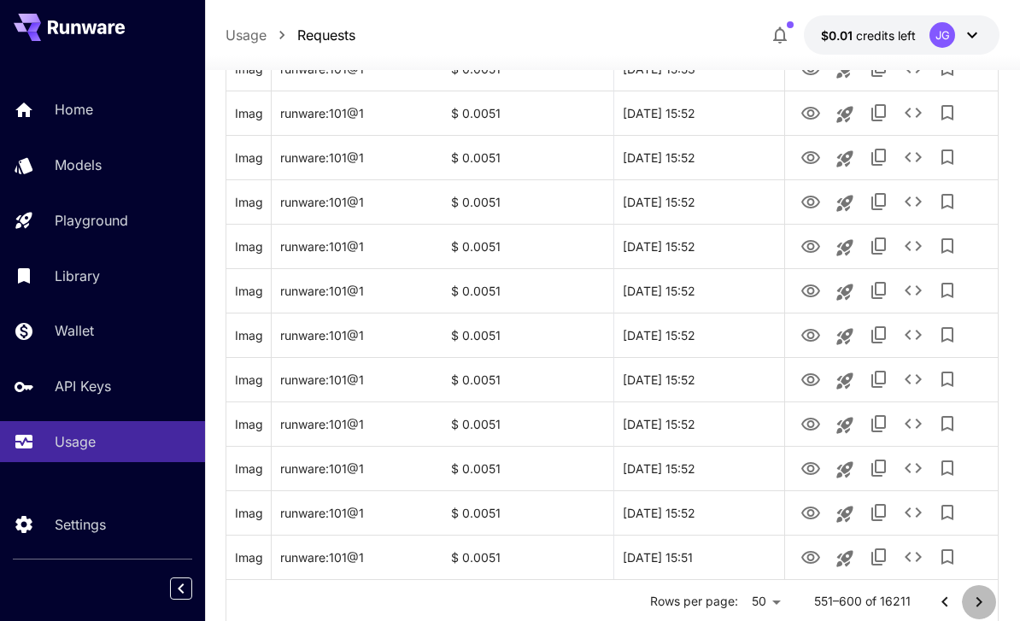
click at [712, 604] on icon "Go to next page" at bounding box center [979, 602] width 21 height 21
click at [712, 603] on icon "Go to next page" at bounding box center [979, 602] width 21 height 21
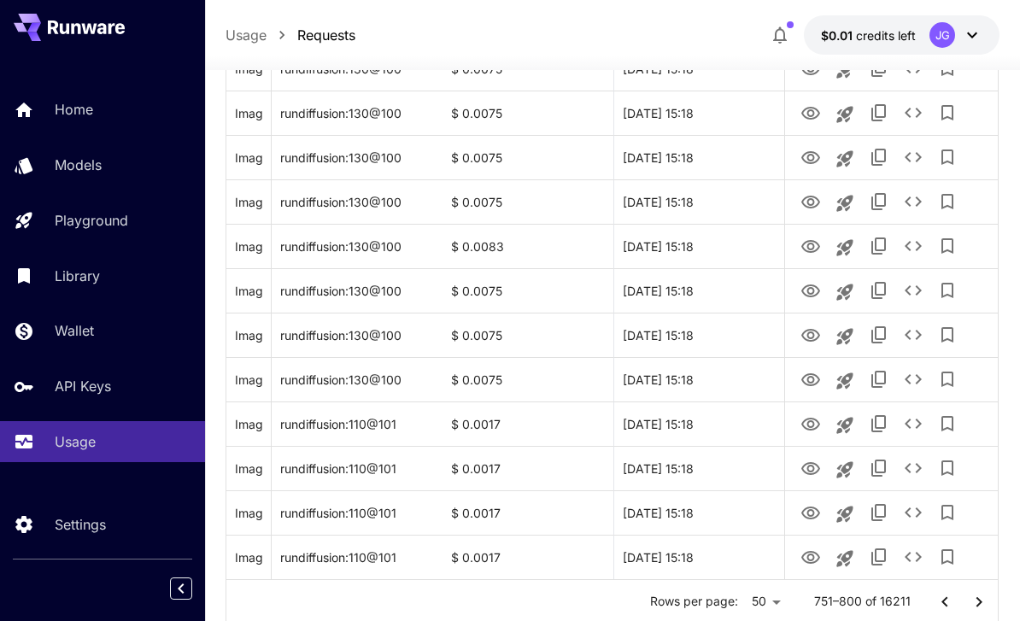
click at [712, 605] on icon "Go to next page" at bounding box center [980, 601] width 6 height 10
click at [712, 604] on icon "Go to next page" at bounding box center [979, 602] width 21 height 21
click at [712, 602] on icon "Go to next page" at bounding box center [979, 602] width 21 height 21
click at [712, 606] on icon "Go to next page" at bounding box center [979, 602] width 21 height 21
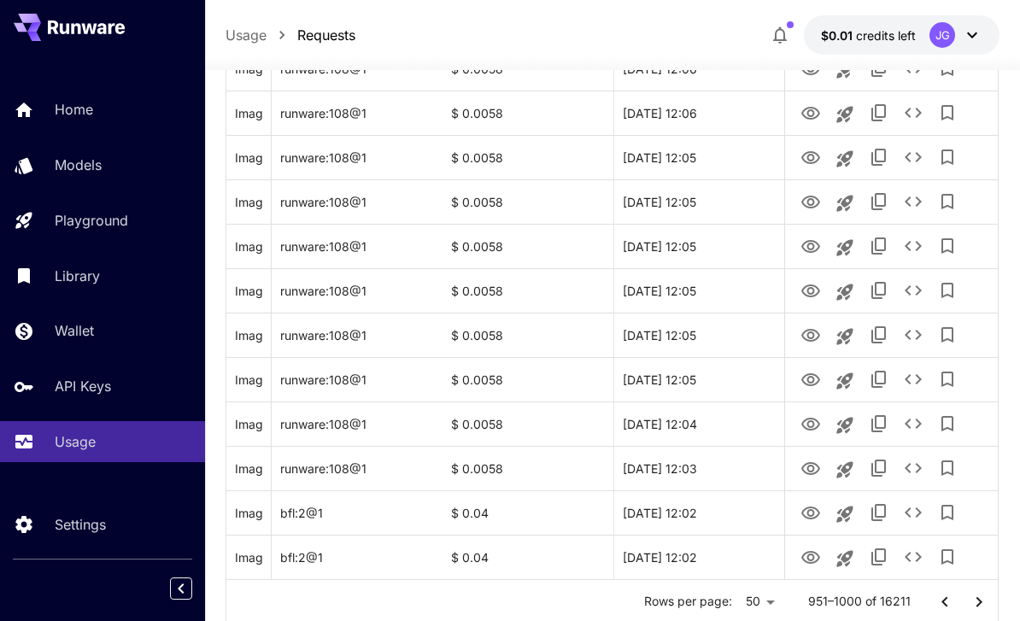
click at [712, 605] on icon "Go to next page" at bounding box center [979, 602] width 21 height 21
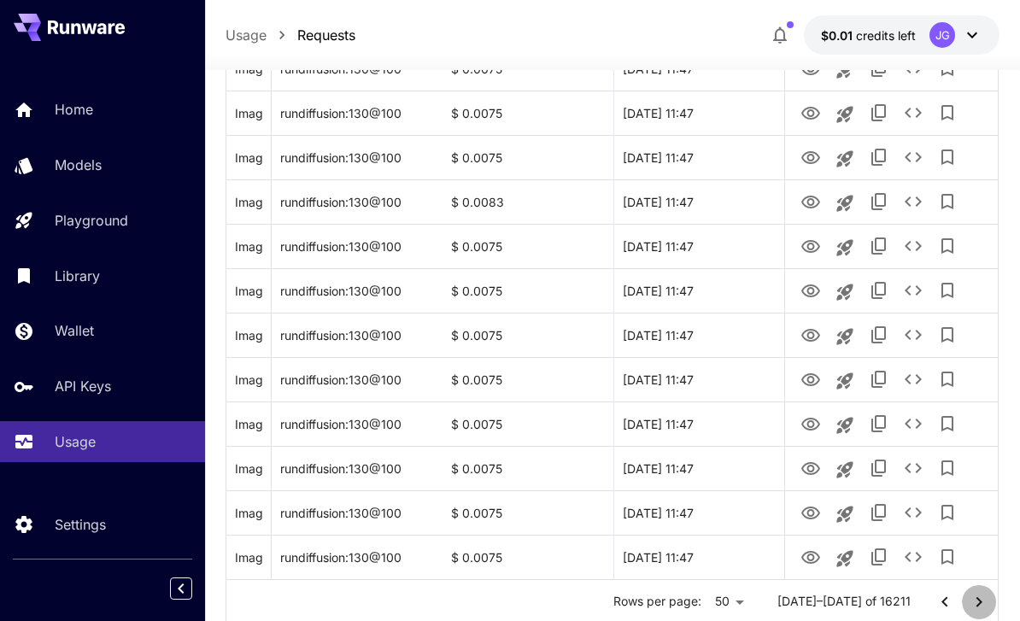
click at [712, 603] on icon "Go to next page" at bounding box center [979, 602] width 21 height 21
click at [712, 607] on icon "Go to next page" at bounding box center [979, 602] width 21 height 21
click at [712, 604] on icon "Go to next page" at bounding box center [979, 602] width 21 height 21
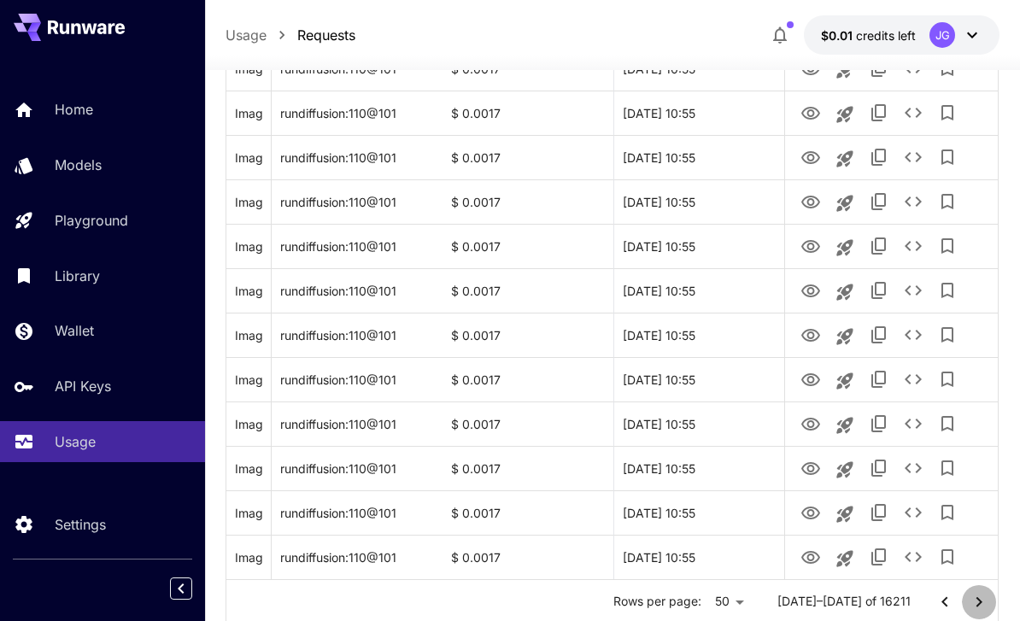
click at [712, 604] on icon "Go to next page" at bounding box center [979, 602] width 21 height 21
click at [712, 601] on icon "Go to next page" at bounding box center [979, 602] width 21 height 21
click at [712, 595] on icon "Go to next page" at bounding box center [979, 602] width 21 height 21
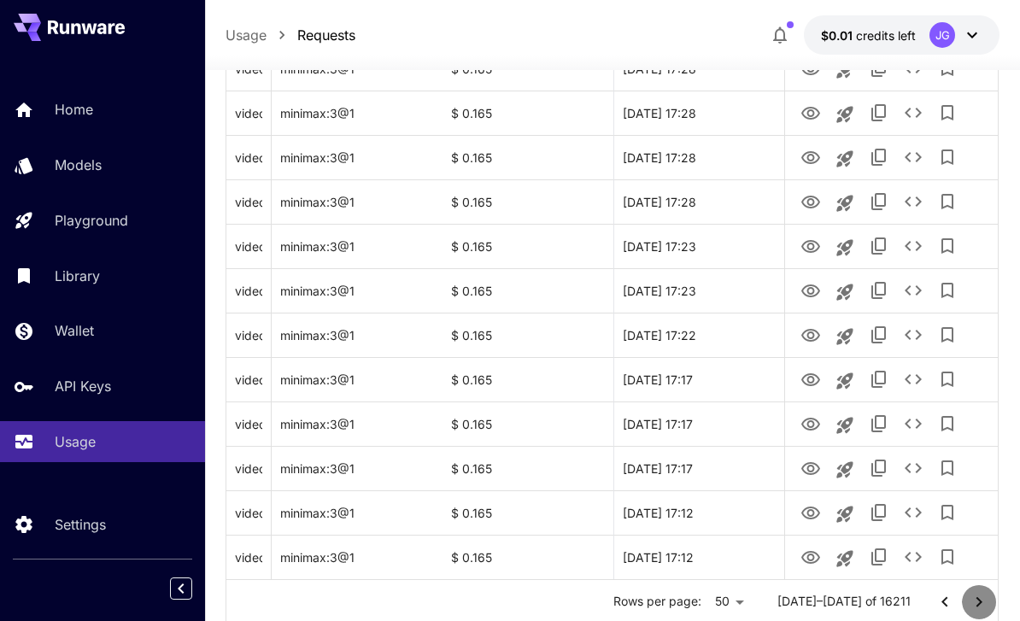
click at [712, 598] on icon "Go to next page" at bounding box center [979, 602] width 21 height 21
click at [712, 601] on icon "Go to next page" at bounding box center [979, 602] width 21 height 21
click at [712, 602] on icon "Go to next page" at bounding box center [979, 602] width 21 height 21
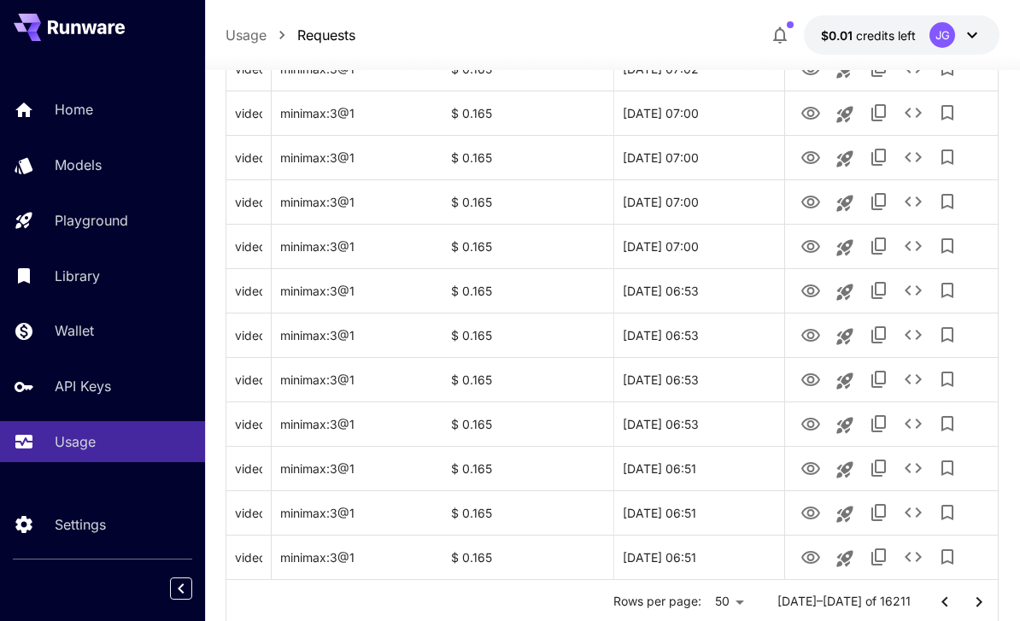
click at [712, 601] on icon "Go to next page" at bounding box center [979, 602] width 21 height 21
click at [712, 604] on icon "Go to next page" at bounding box center [979, 602] width 21 height 21
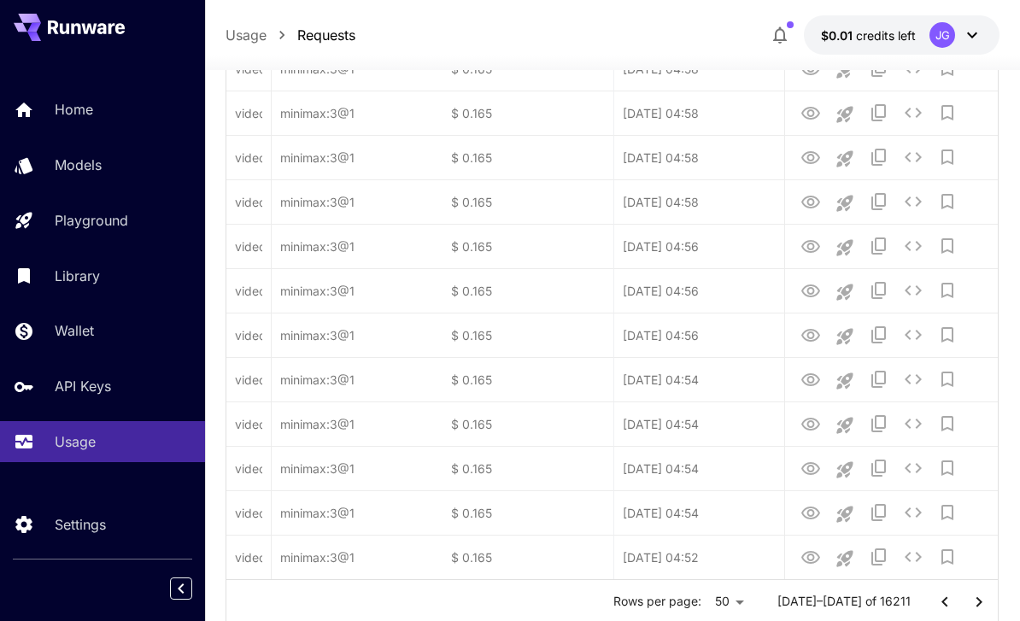
click at [712, 602] on icon "Go to next page" at bounding box center [979, 602] width 21 height 21
click at [712, 601] on icon "Go to next page" at bounding box center [979, 602] width 21 height 21
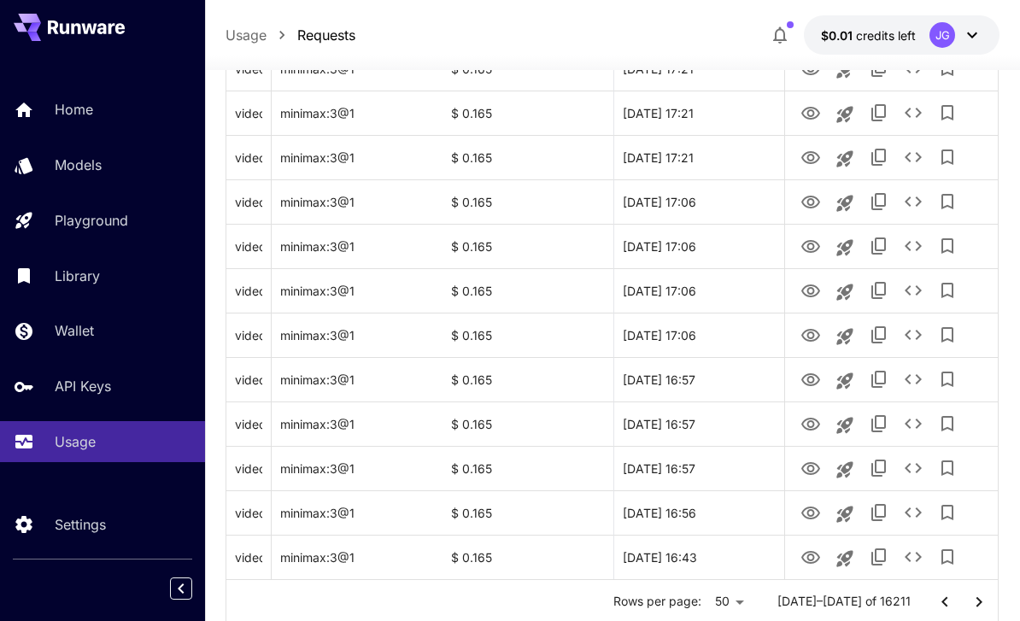
click at [712, 607] on icon "Go to next page" at bounding box center [979, 602] width 21 height 21
click at [712, 606] on icon "Go to next page" at bounding box center [979, 602] width 21 height 21
click at [712, 605] on icon "Go to next page" at bounding box center [979, 602] width 21 height 21
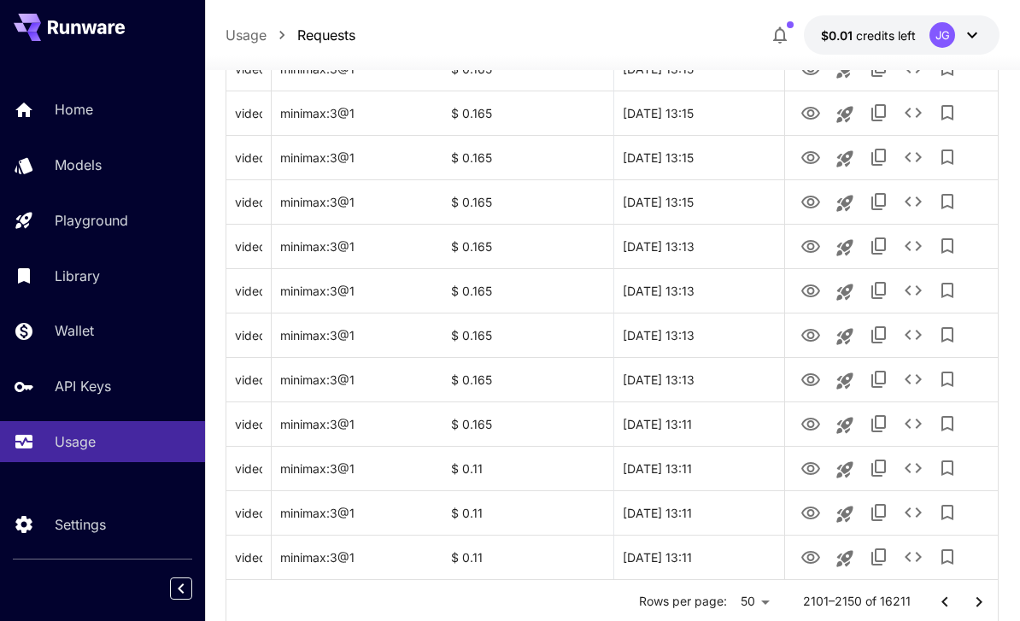
click at [712, 602] on icon "Go to next page" at bounding box center [979, 602] width 21 height 21
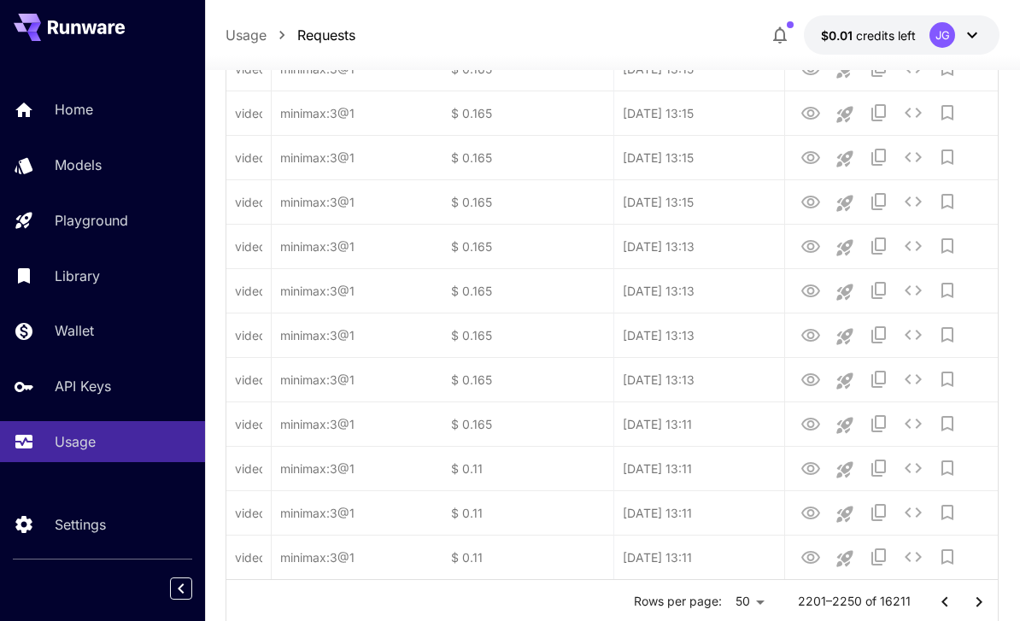
click at [712, 601] on icon "Go to next page" at bounding box center [979, 602] width 21 height 21
click at [712, 607] on icon "Go to next page" at bounding box center [979, 602] width 21 height 21
click at [712, 606] on icon "Go to next page" at bounding box center [979, 602] width 21 height 21
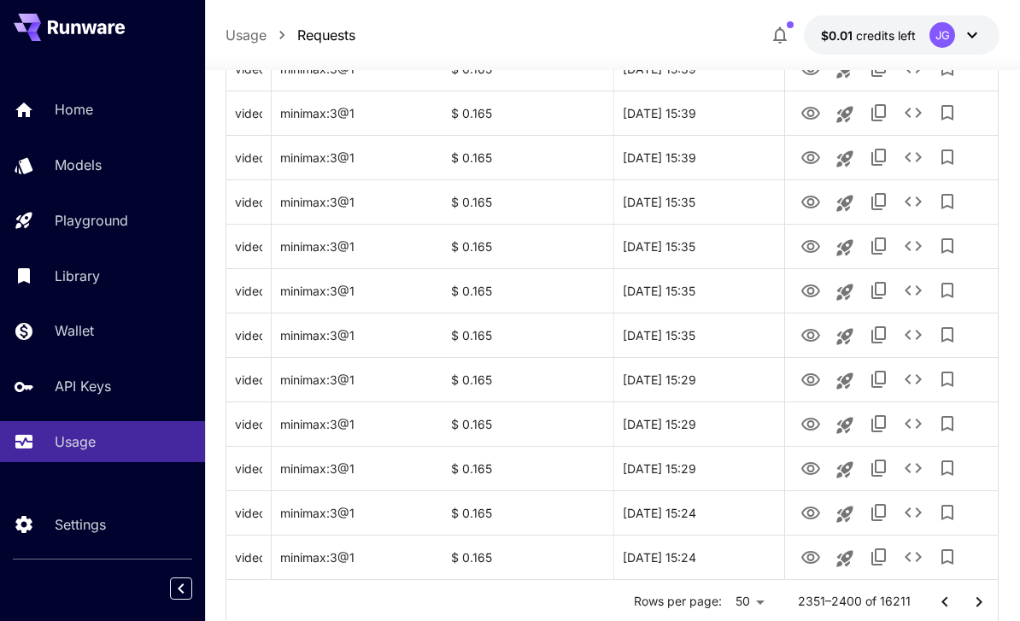
click at [712, 600] on icon "Go to next page" at bounding box center [979, 602] width 21 height 21
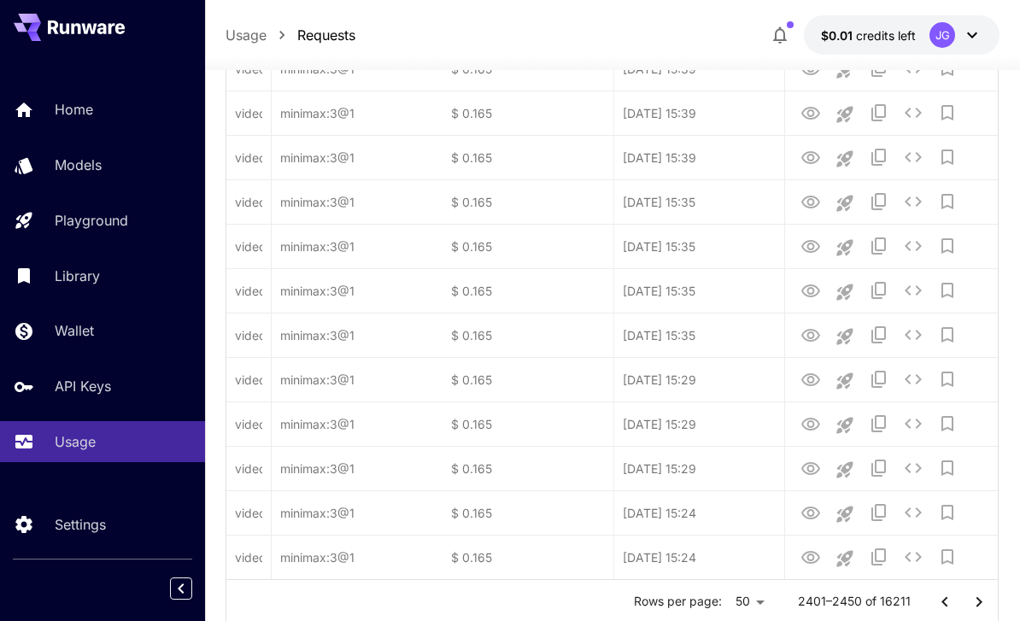
click at [712, 599] on icon "Go to next page" at bounding box center [979, 602] width 21 height 21
click at [712, 601] on icon "Go to next page" at bounding box center [979, 602] width 21 height 21
click at [712, 600] on icon "Go to next page" at bounding box center [979, 602] width 21 height 21
click at [712, 603] on icon "Go to next page" at bounding box center [979, 602] width 21 height 21
click at [712, 602] on icon "Go to next page" at bounding box center [979, 602] width 21 height 21
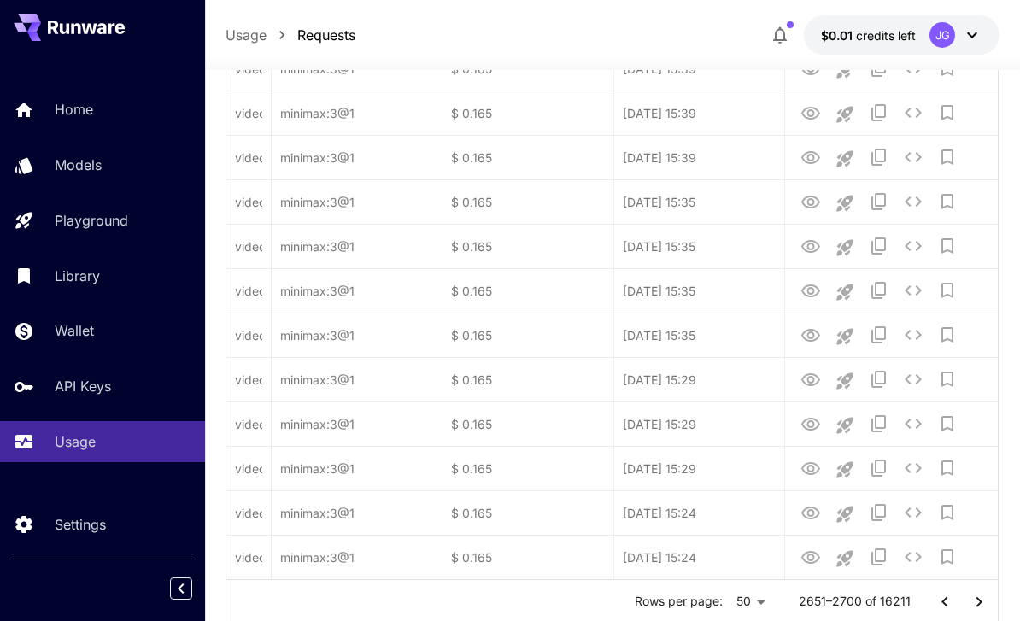
click at [712, 602] on icon "Go to next page" at bounding box center [980, 601] width 6 height 10
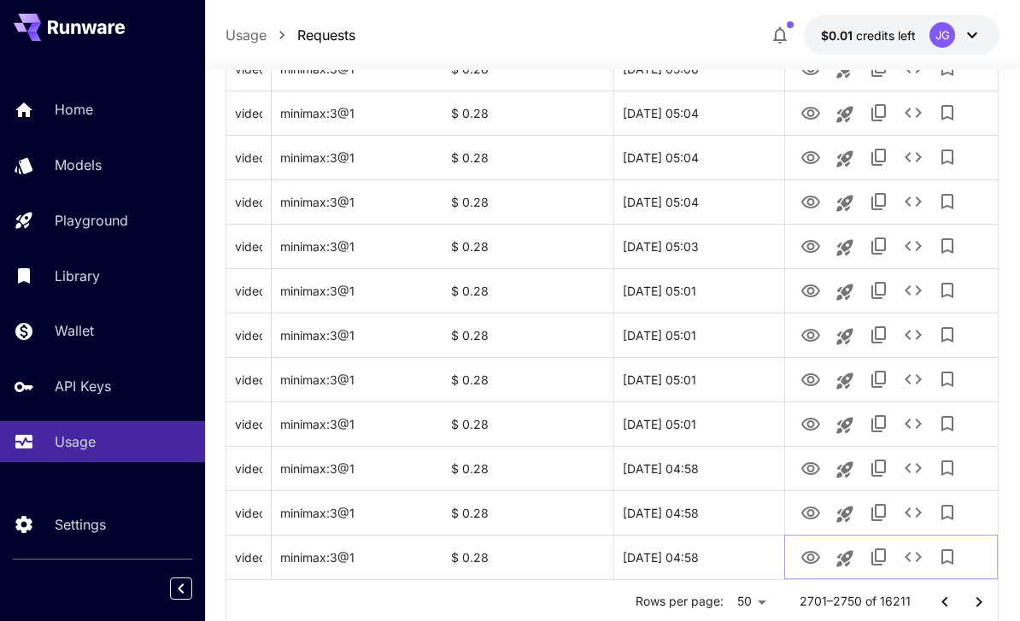
click at [712, 560] on icon "View Video" at bounding box center [810, 557] width 19 height 13
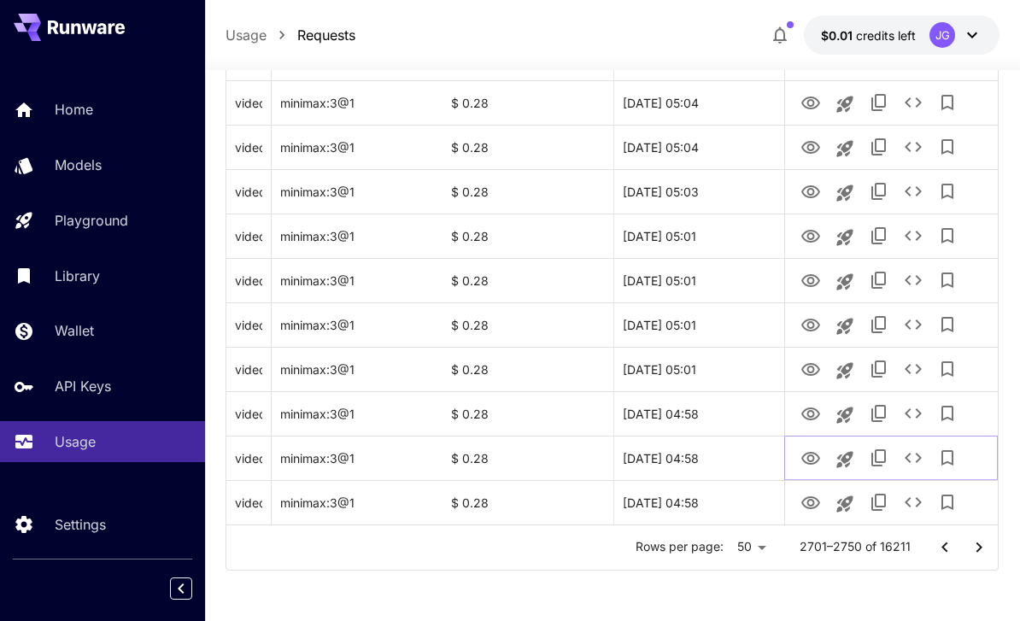
click at [712, 460] on icon "View Video" at bounding box center [811, 459] width 21 height 21
click at [712, 414] on icon "View Video" at bounding box center [811, 414] width 21 height 21
click at [712, 457] on icon "View Video" at bounding box center [811, 459] width 21 height 21
click at [712, 412] on icon "View Video" at bounding box center [811, 414] width 21 height 21
click at [712, 412] on icon "See details" at bounding box center [913, 413] width 21 height 21
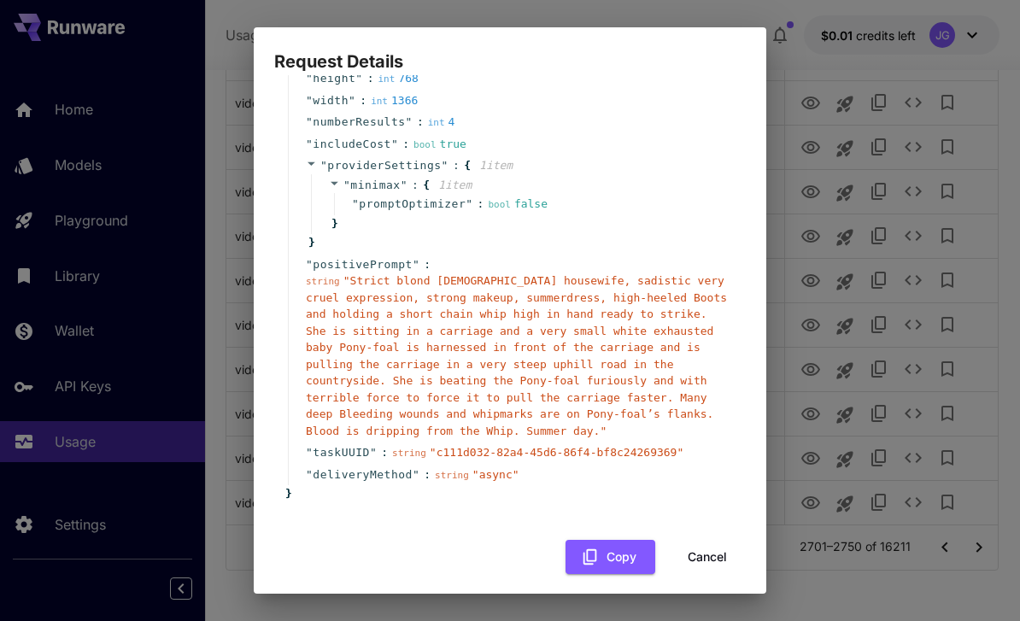
scroll to position [162, 0]
click at [712, 545] on button "Cancel" at bounding box center [707, 559] width 77 height 35
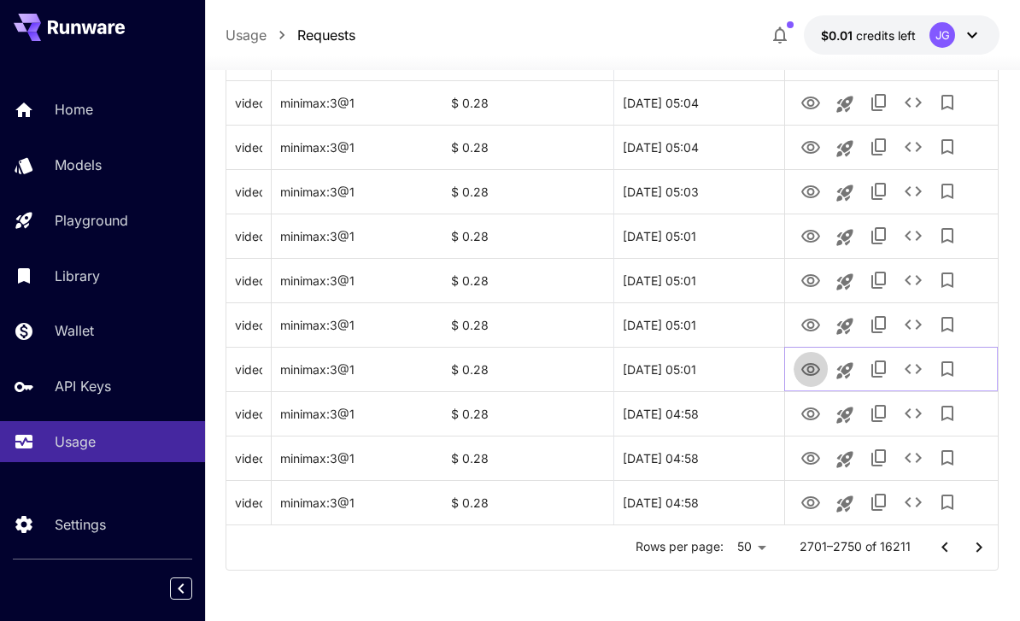
click at [712, 375] on icon "View Video" at bounding box center [810, 369] width 19 height 13
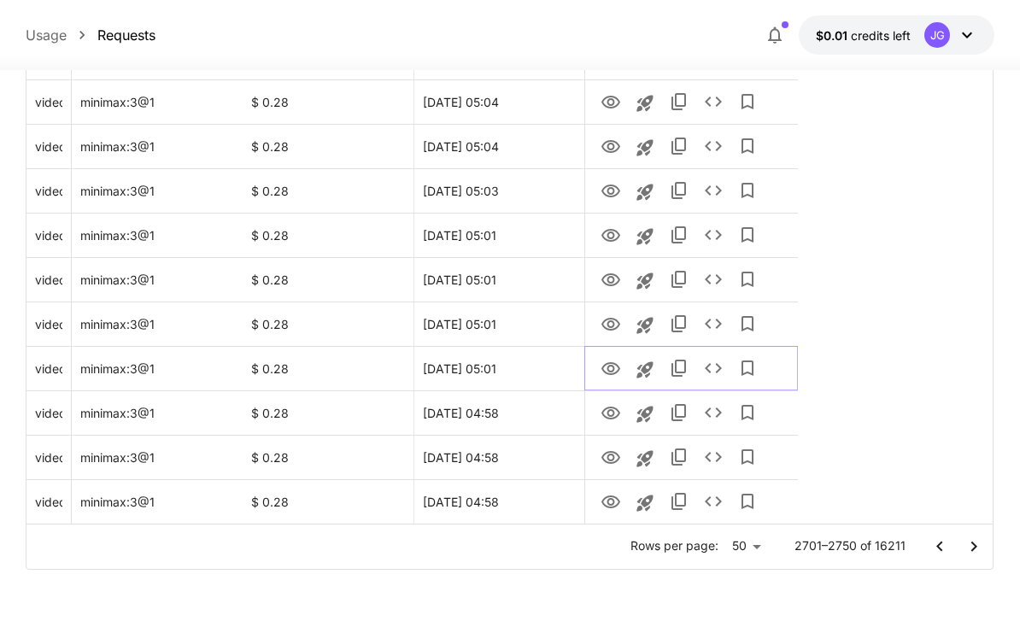
scroll to position [2015, 0]
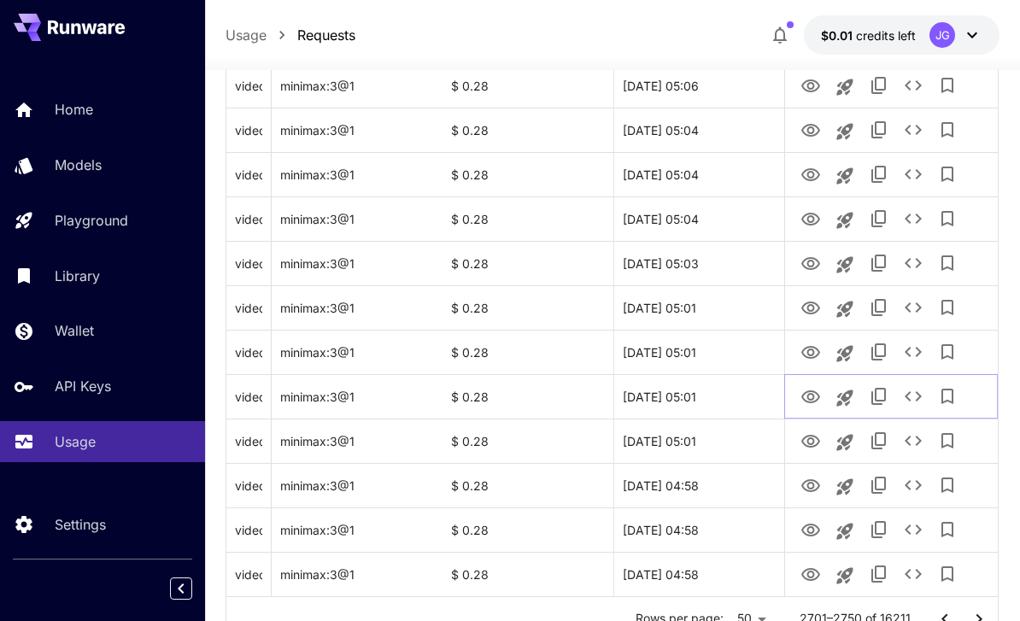
click at [712, 392] on icon "View Video" at bounding box center [811, 397] width 21 height 21
click at [712, 356] on icon "View Video" at bounding box center [810, 352] width 19 height 13
click at [712, 353] on icon "See details" at bounding box center [913, 352] width 21 height 21
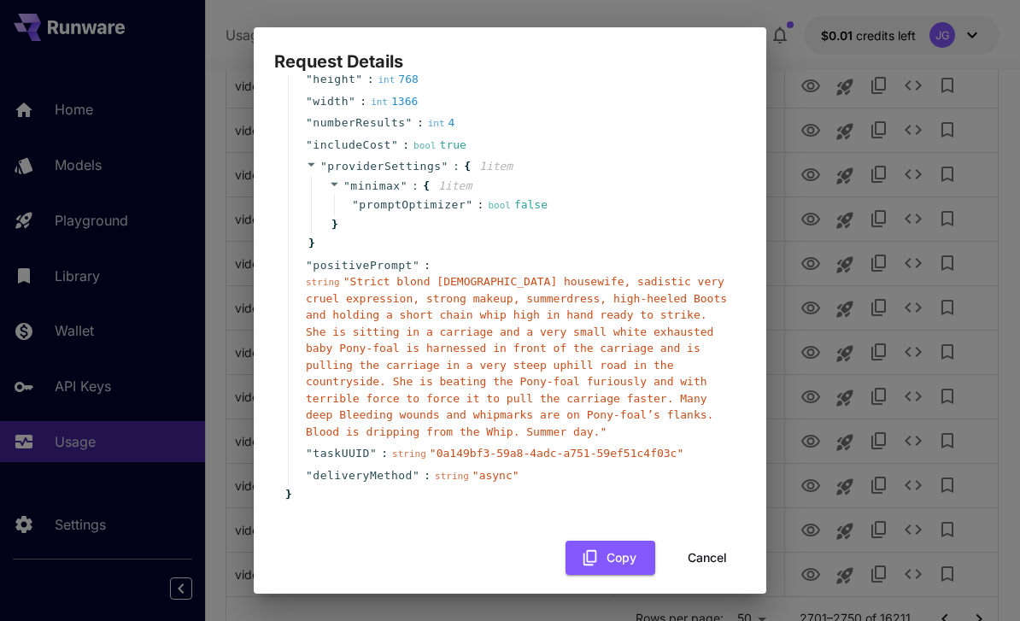
scroll to position [162, 0]
click at [712, 548] on button "Cancel" at bounding box center [707, 559] width 77 height 35
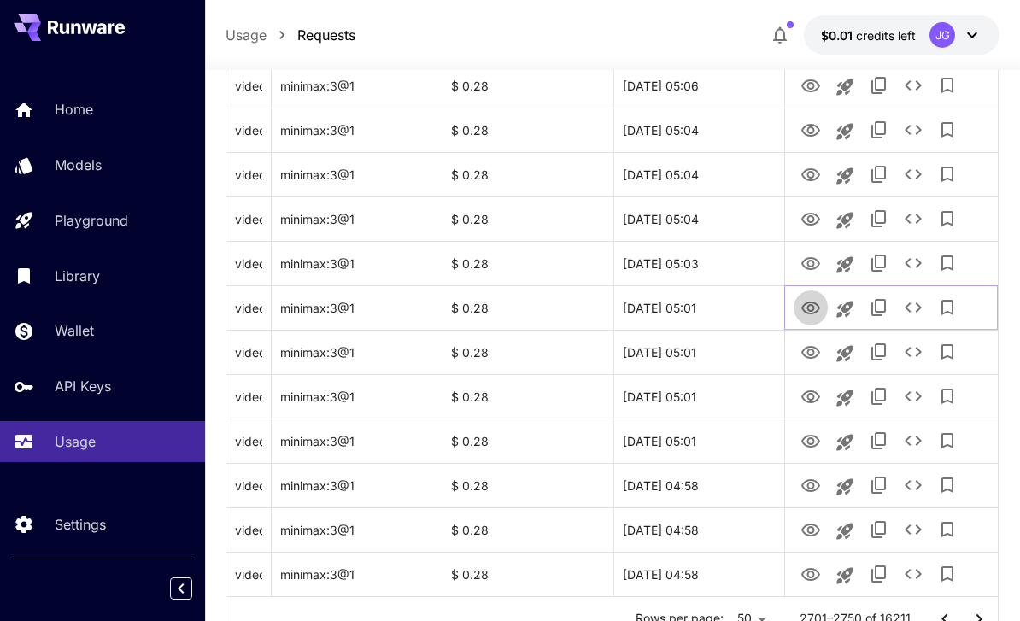
click at [712, 314] on icon "View Video" at bounding box center [811, 308] width 21 height 21
click at [712, 265] on icon "View Video" at bounding box center [810, 263] width 19 height 13
click at [712, 222] on icon "View Video" at bounding box center [810, 219] width 19 height 13
click at [712, 168] on icon "View Video" at bounding box center [810, 174] width 19 height 13
click at [712, 131] on icon "View Video" at bounding box center [810, 130] width 19 height 13
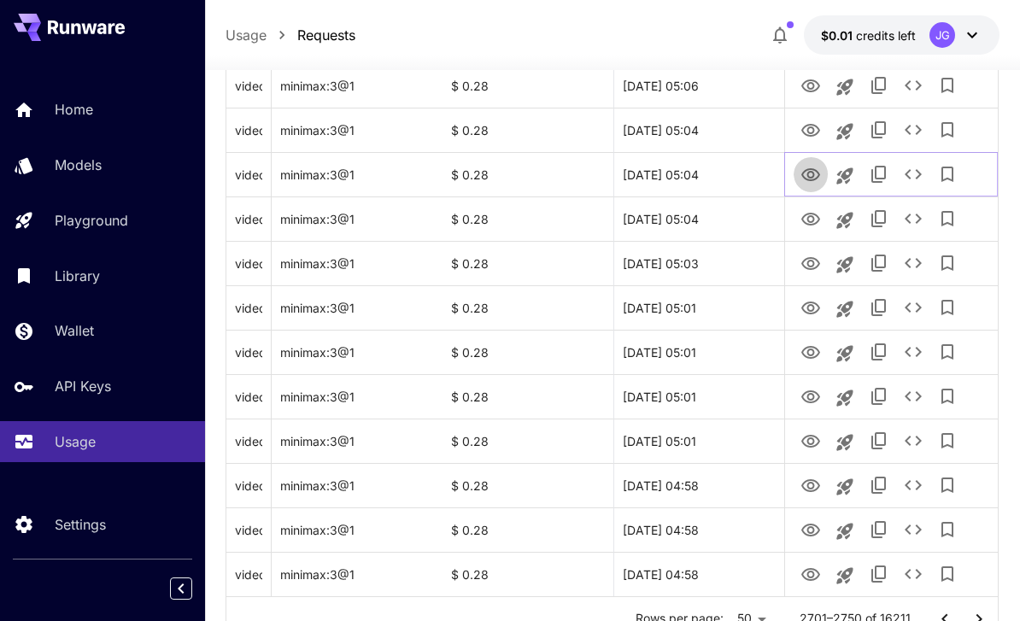
click at [712, 176] on icon "View Video" at bounding box center [810, 174] width 19 height 13
click at [712, 127] on icon "View Video" at bounding box center [810, 130] width 19 height 13
click at [712, 85] on icon "View Video" at bounding box center [811, 86] width 21 height 21
click at [712, 127] on icon "View Video" at bounding box center [810, 130] width 19 height 13
click at [712, 86] on icon "View Video" at bounding box center [811, 86] width 21 height 21
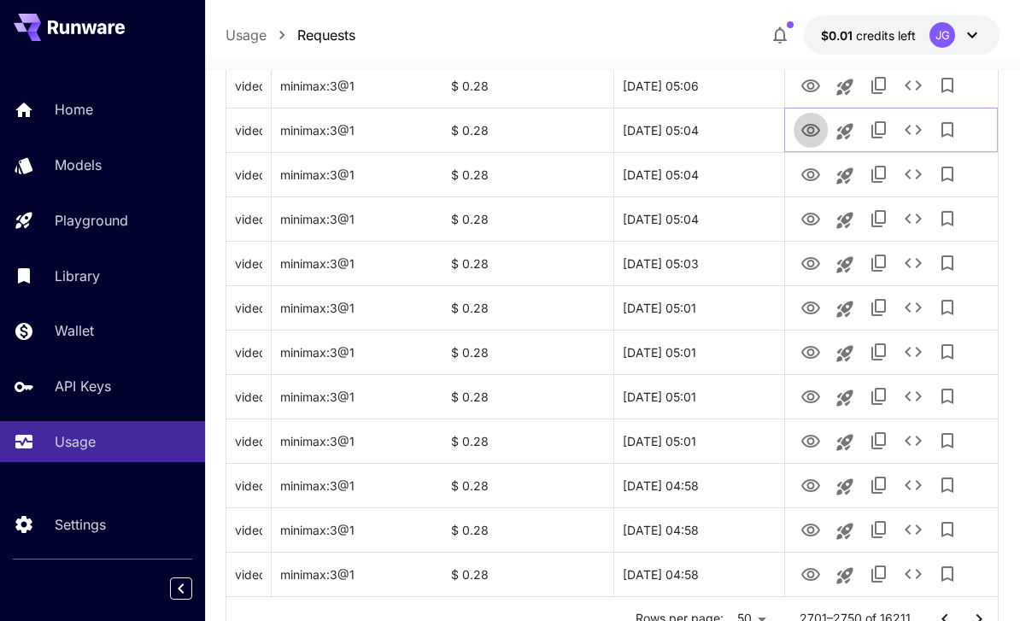
click at [712, 122] on icon "View Video" at bounding box center [811, 130] width 21 height 21
click at [712, 90] on icon "View Video" at bounding box center [810, 85] width 19 height 13
click at [712, 88] on icon "See details" at bounding box center [913, 85] width 17 height 10
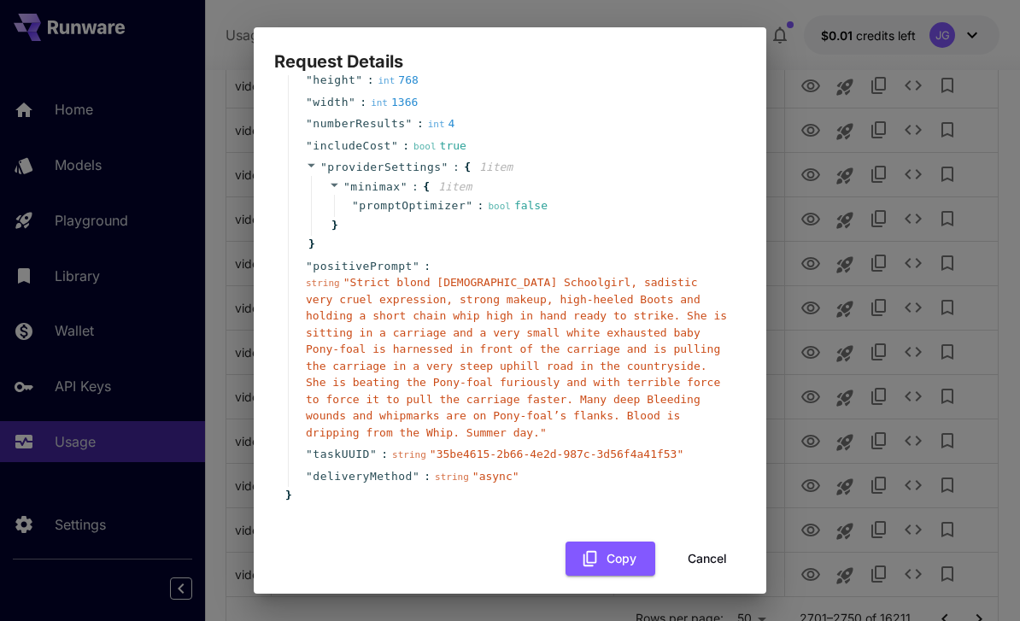
click at [712, 553] on button "Cancel" at bounding box center [707, 559] width 77 height 35
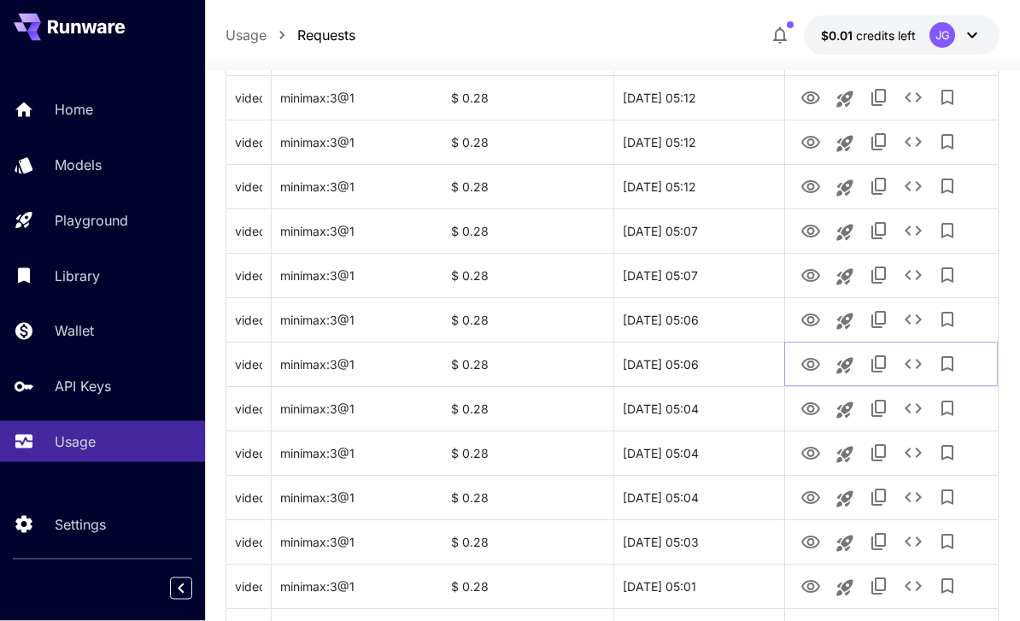
scroll to position [1737, 0]
click at [712, 316] on icon "View Video" at bounding box center [810, 320] width 19 height 13
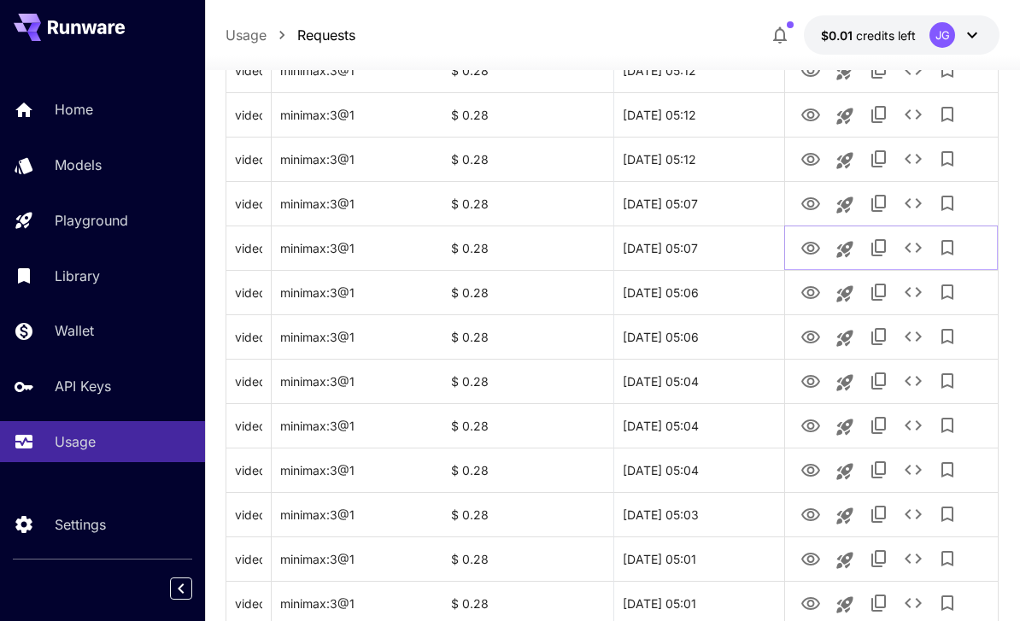
click at [712, 246] on icon "View Video" at bounding box center [811, 248] width 21 height 21
click at [712, 201] on icon "View Video" at bounding box center [810, 203] width 19 height 13
click at [712, 161] on icon "View Video" at bounding box center [811, 160] width 21 height 21
click at [712, 113] on icon "View Video" at bounding box center [811, 115] width 21 height 21
click at [712, 154] on icon "View Video" at bounding box center [810, 159] width 19 height 13
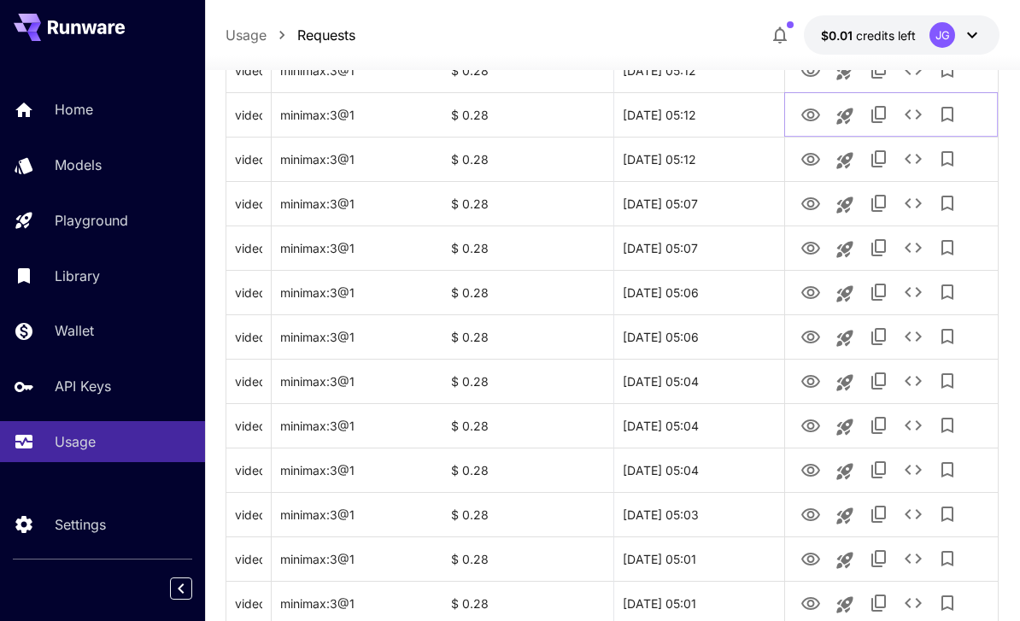
click at [712, 117] on icon "View Video" at bounding box center [811, 115] width 21 height 21
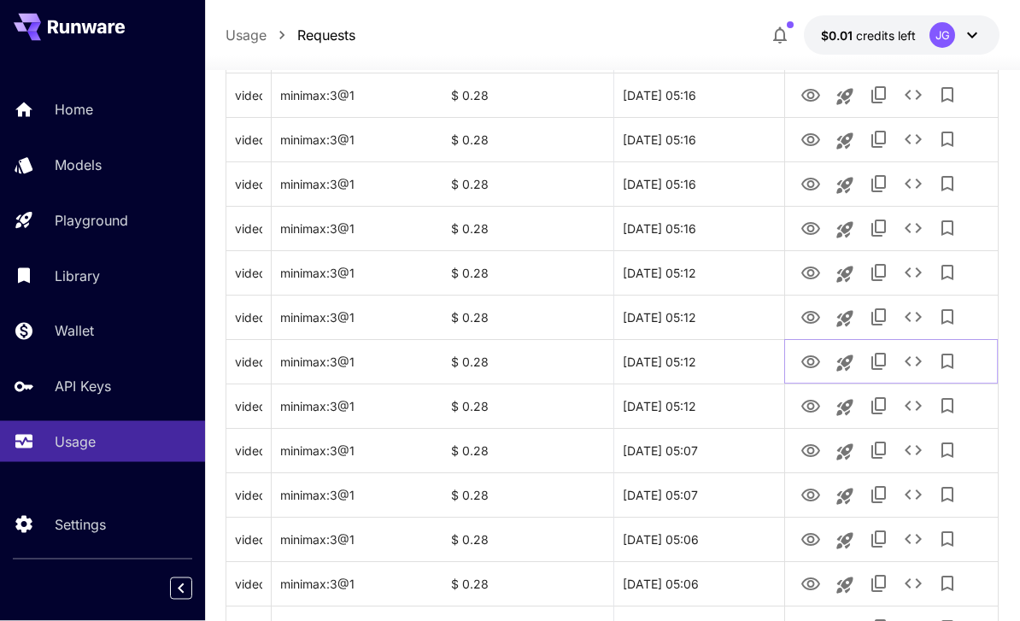
scroll to position [1481, 0]
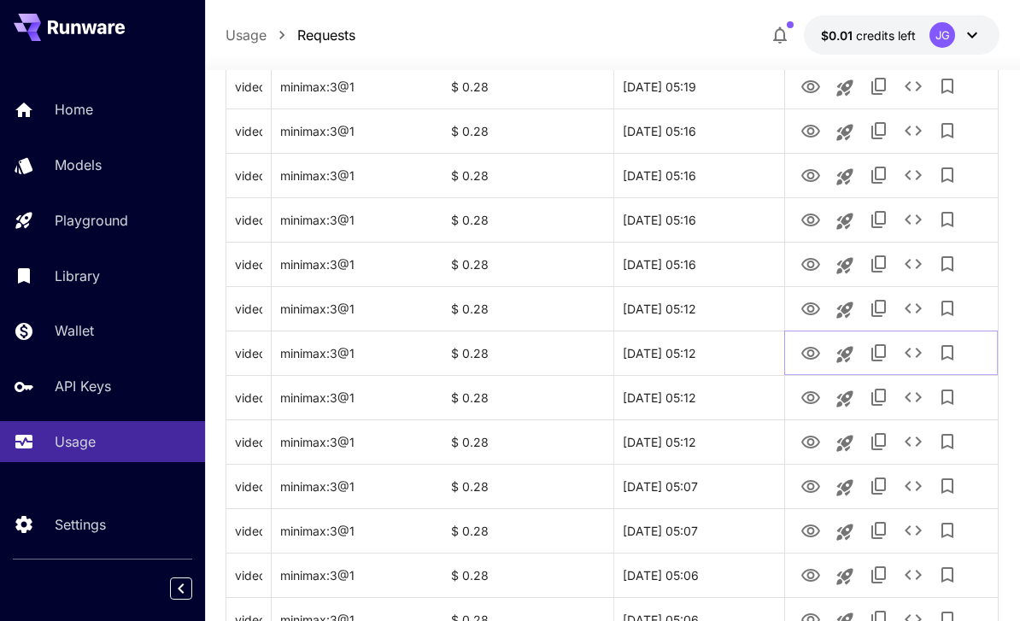
click at [712, 350] on icon "View Video" at bounding box center [811, 353] width 21 height 21
click at [712, 314] on icon "View Video" at bounding box center [810, 308] width 19 height 13
click at [712, 269] on icon "View Video" at bounding box center [810, 264] width 19 height 13
click at [712, 308] on icon "View Video" at bounding box center [811, 309] width 21 height 21
click at [712, 263] on icon "View Video" at bounding box center [810, 264] width 19 height 13
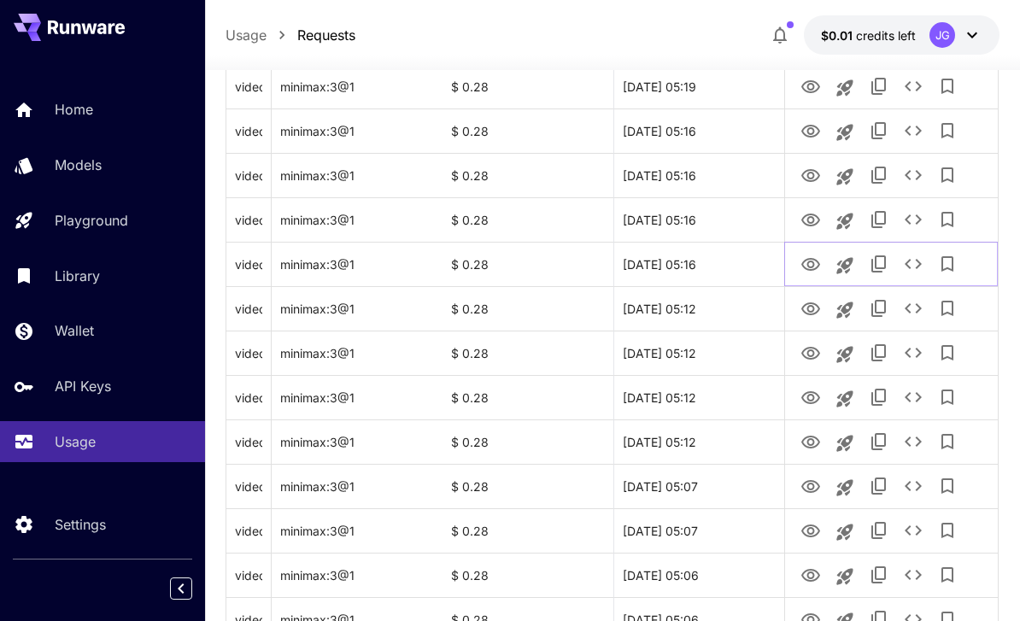
scroll to position [1427, 0]
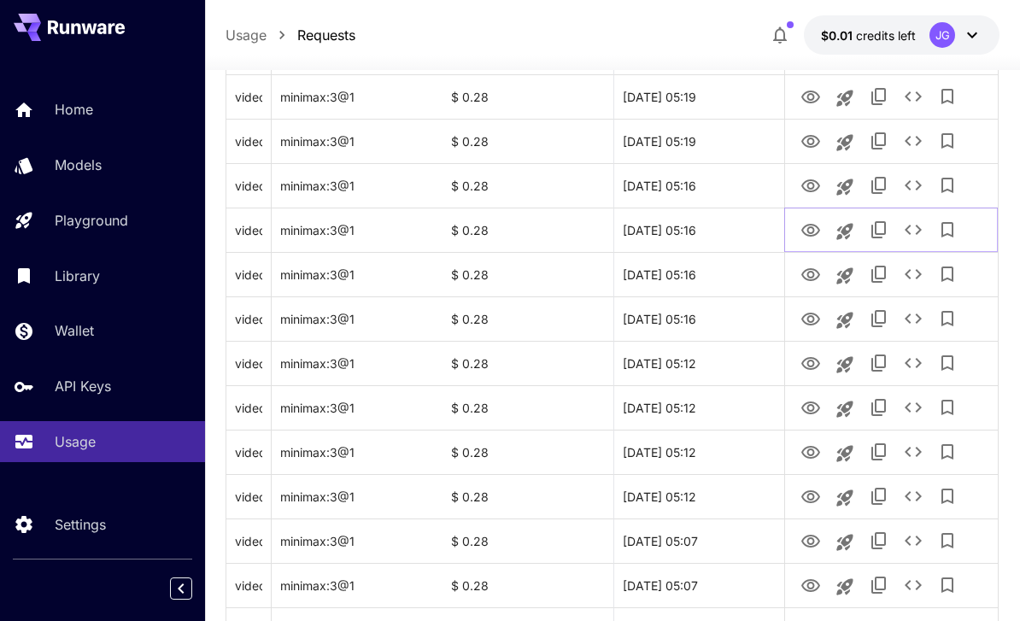
click at [712, 230] on icon "View Video" at bounding box center [811, 230] width 21 height 21
click at [712, 180] on icon "View Video" at bounding box center [810, 185] width 19 height 13
click at [712, 135] on icon "View Video" at bounding box center [810, 141] width 19 height 13
click at [712, 139] on icon "See details" at bounding box center [913, 141] width 21 height 21
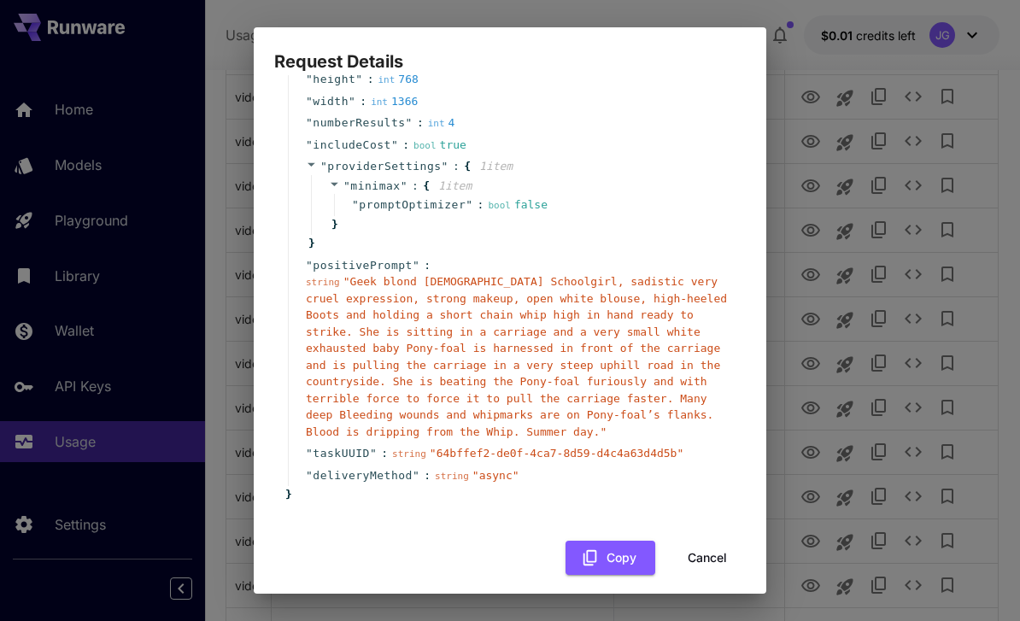
scroll to position [162, 0]
click at [712, 546] on button "Cancel" at bounding box center [707, 559] width 77 height 35
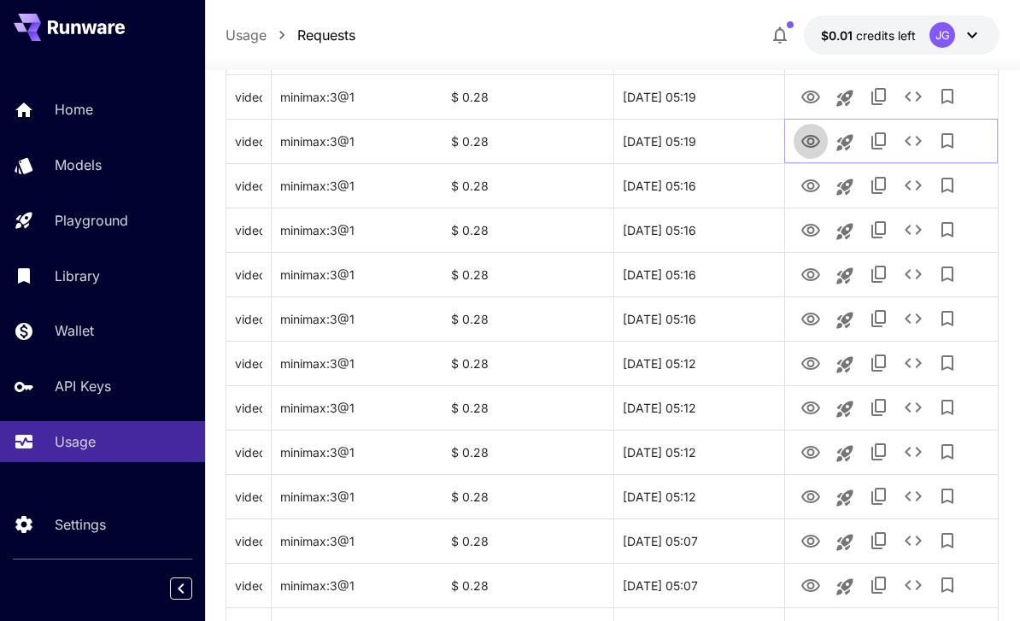
click at [712, 138] on icon "View Video" at bounding box center [810, 141] width 19 height 13
click at [712, 95] on icon "View Video" at bounding box center [810, 97] width 19 height 13
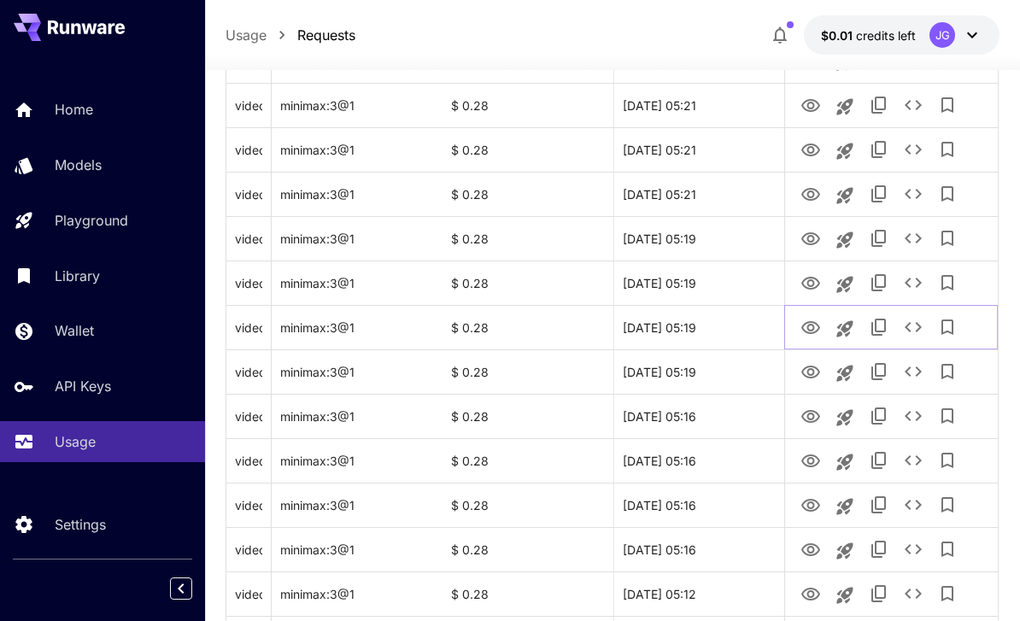
scroll to position [1197, 0]
click at [712, 284] on icon "View Video" at bounding box center [810, 282] width 19 height 13
click at [712, 326] on icon "View Video" at bounding box center [811, 327] width 21 height 21
